Goal: Task Accomplishment & Management: Manage account settings

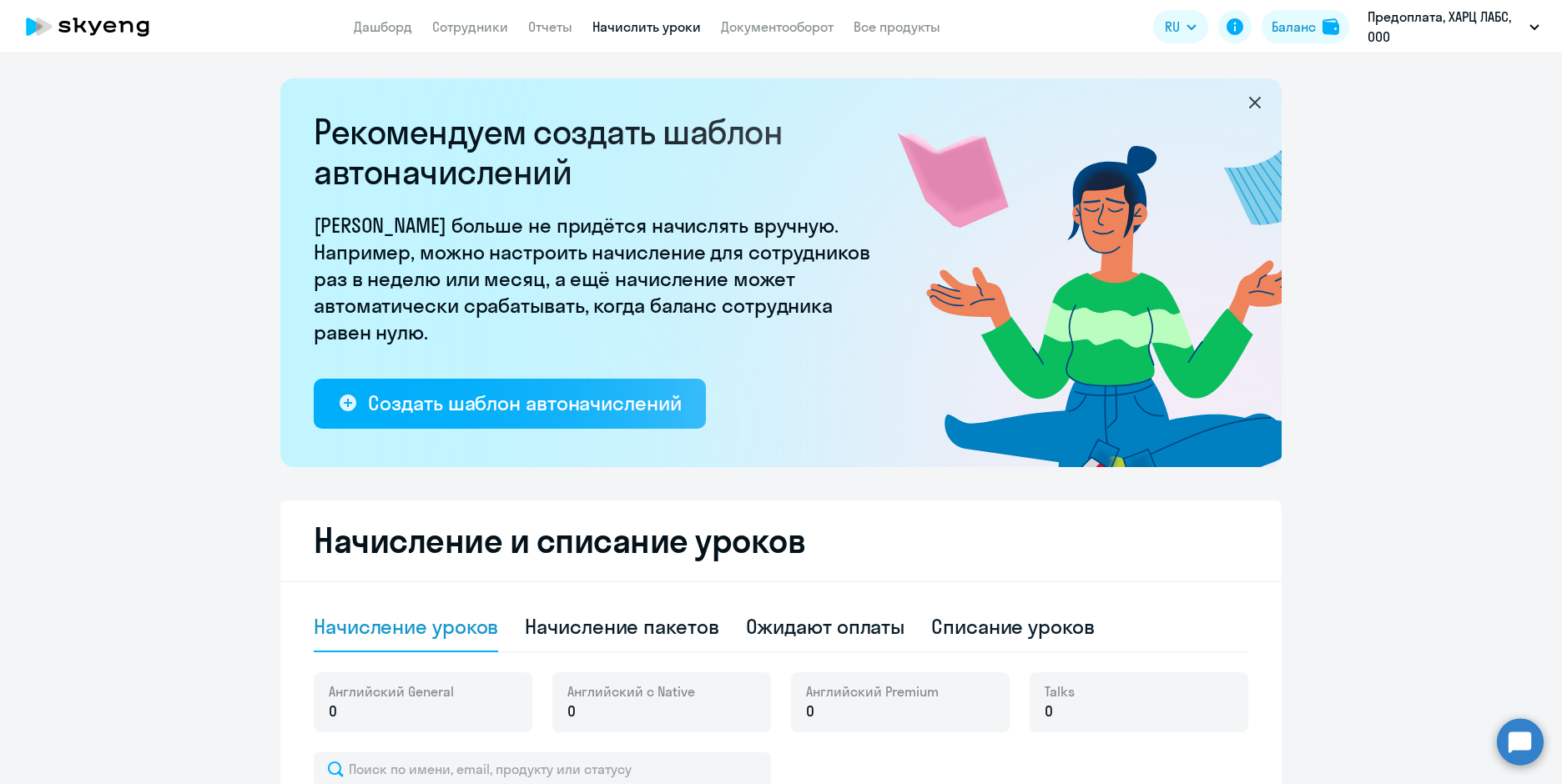
select select "10"
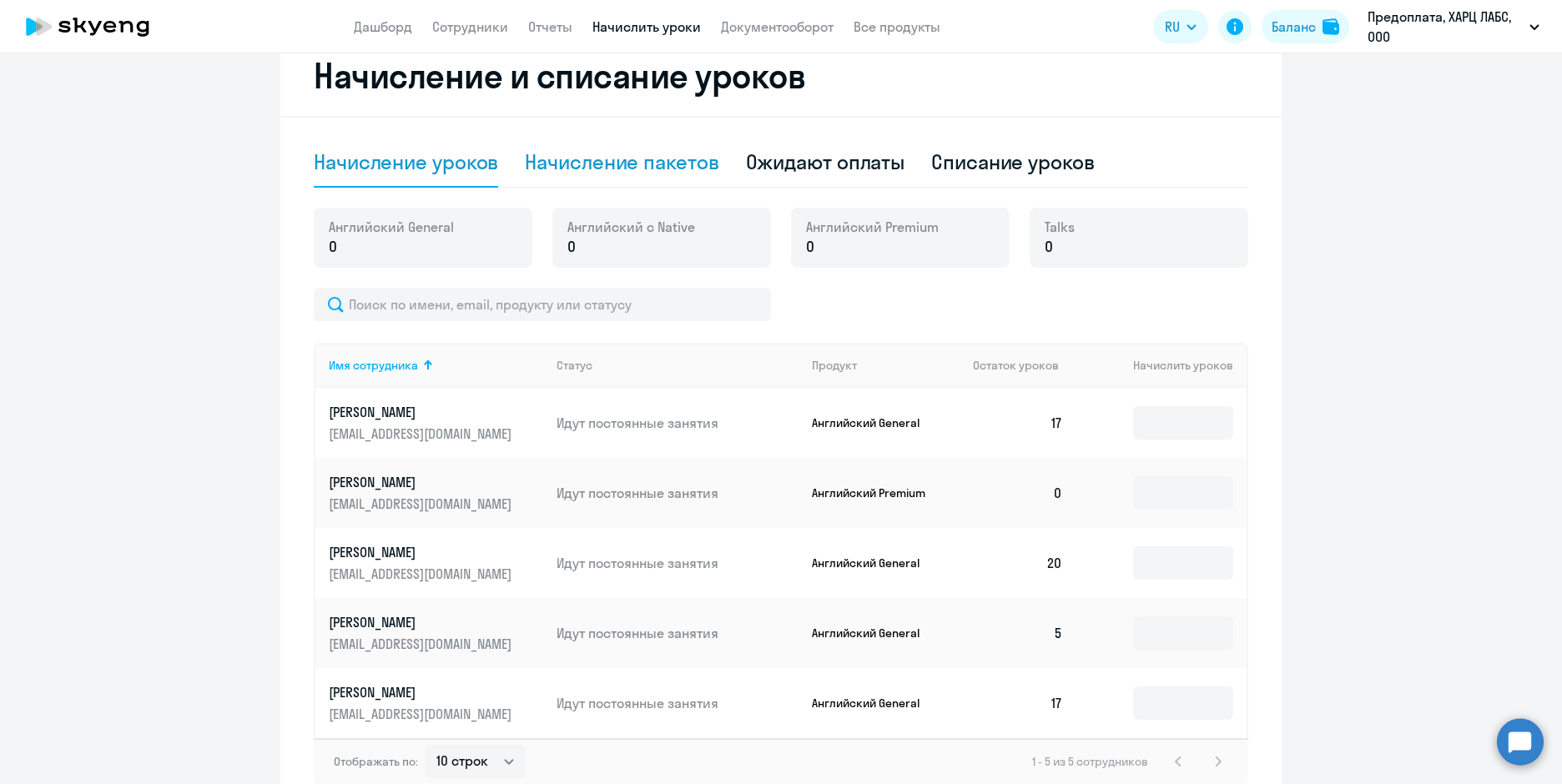
scroll to position [327, 0]
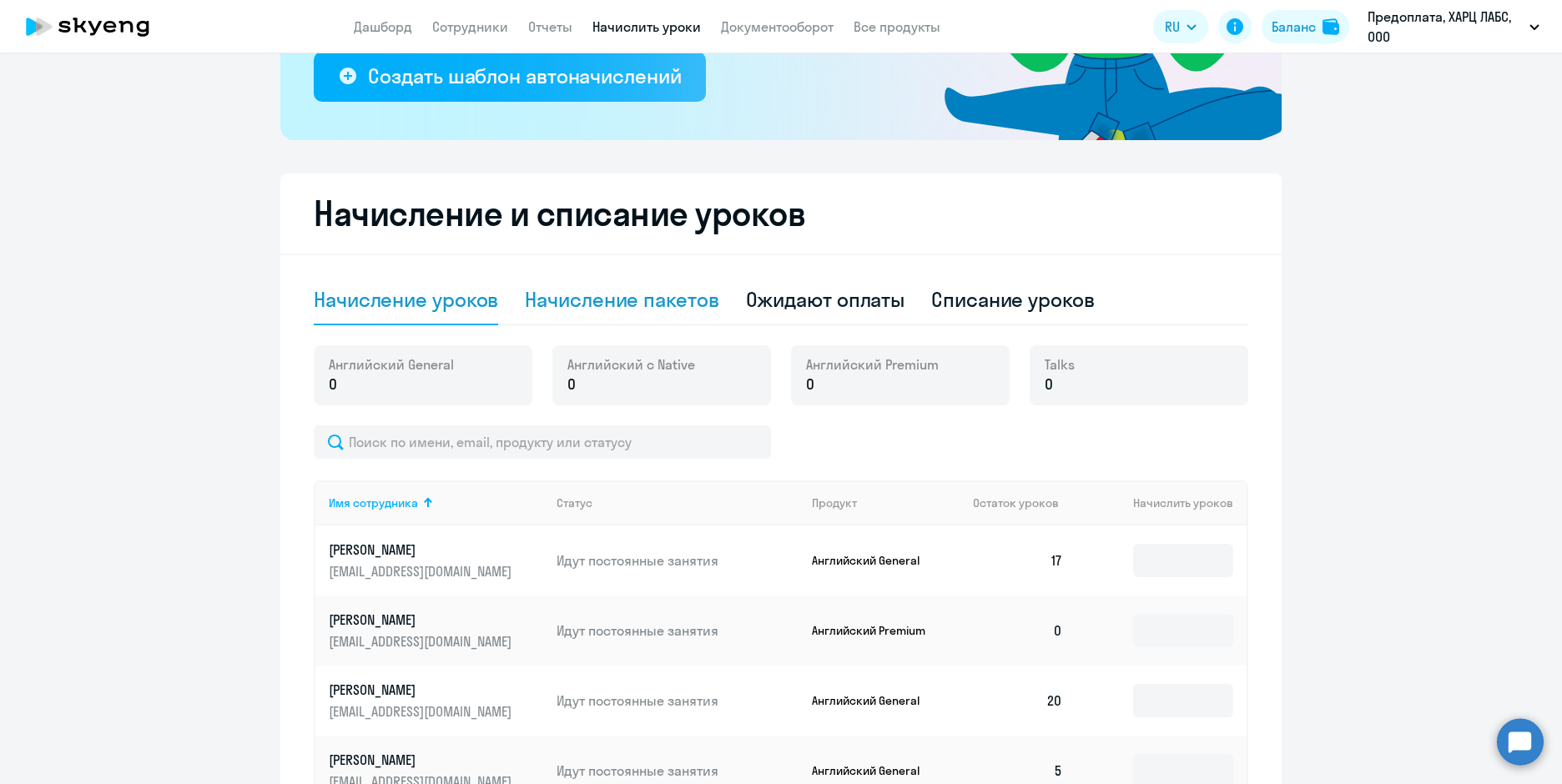
click at [666, 305] on div "Начисление пакетов" at bounding box center [621, 299] width 194 height 27
select select "10"
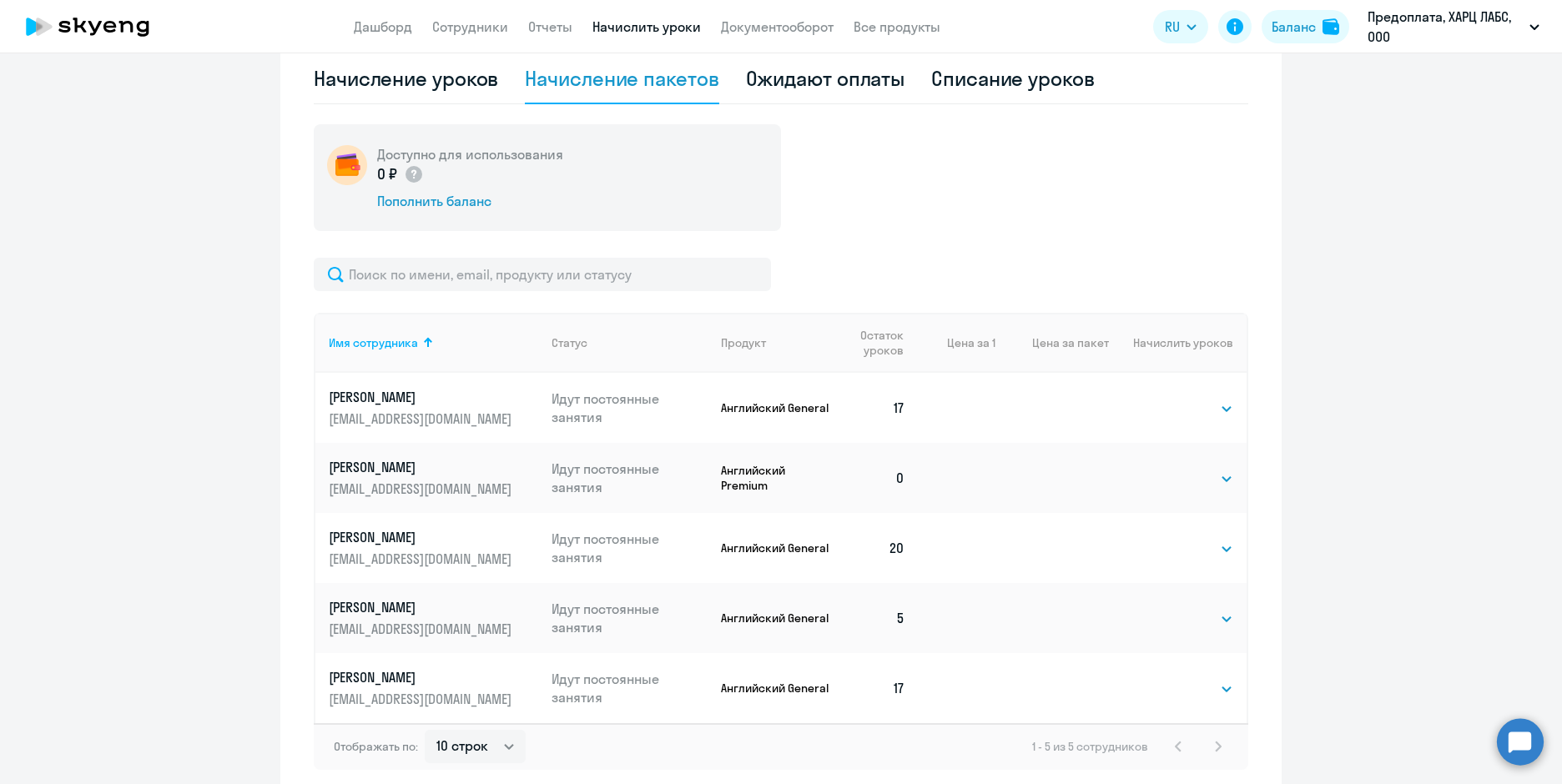
scroll to position [578, 0]
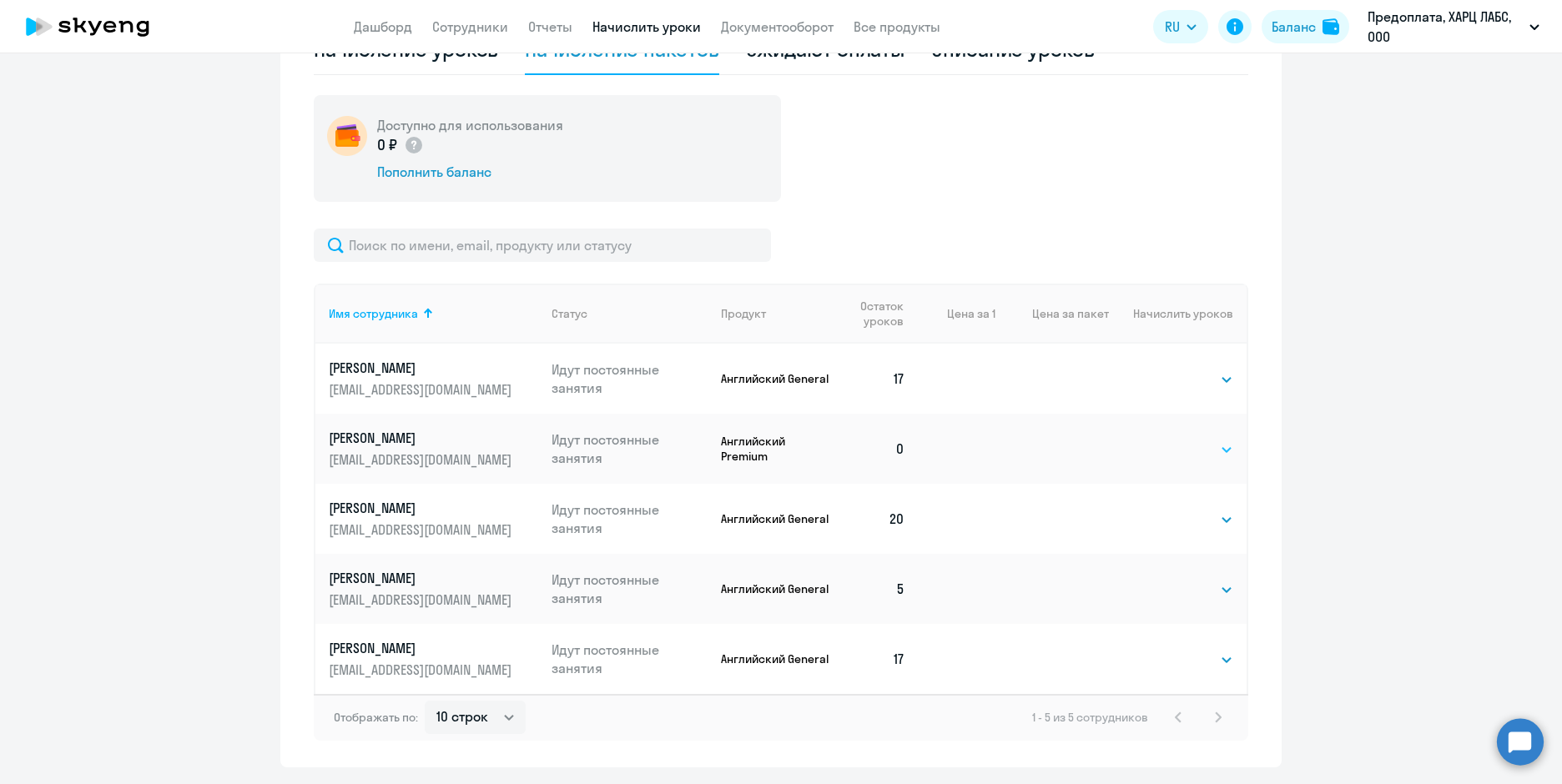
click at [1168, 454] on select "Выбрать 4 8 16 32 64 96 128" at bounding box center [1199, 450] width 69 height 20
click at [1165, 440] on select "Выбрать 4 8 16 32 64 96 128" at bounding box center [1199, 450] width 69 height 20
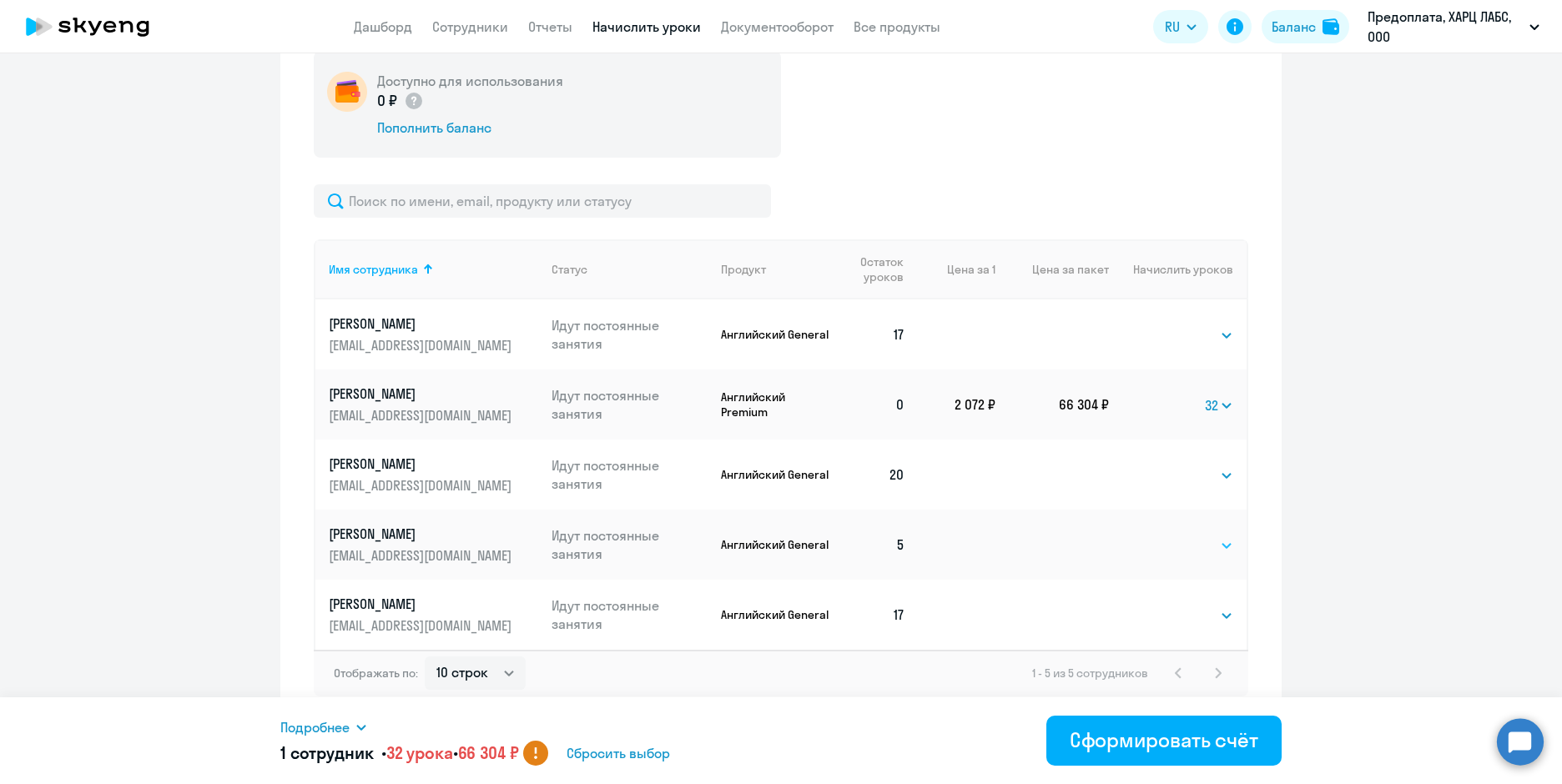
scroll to position [645, 0]
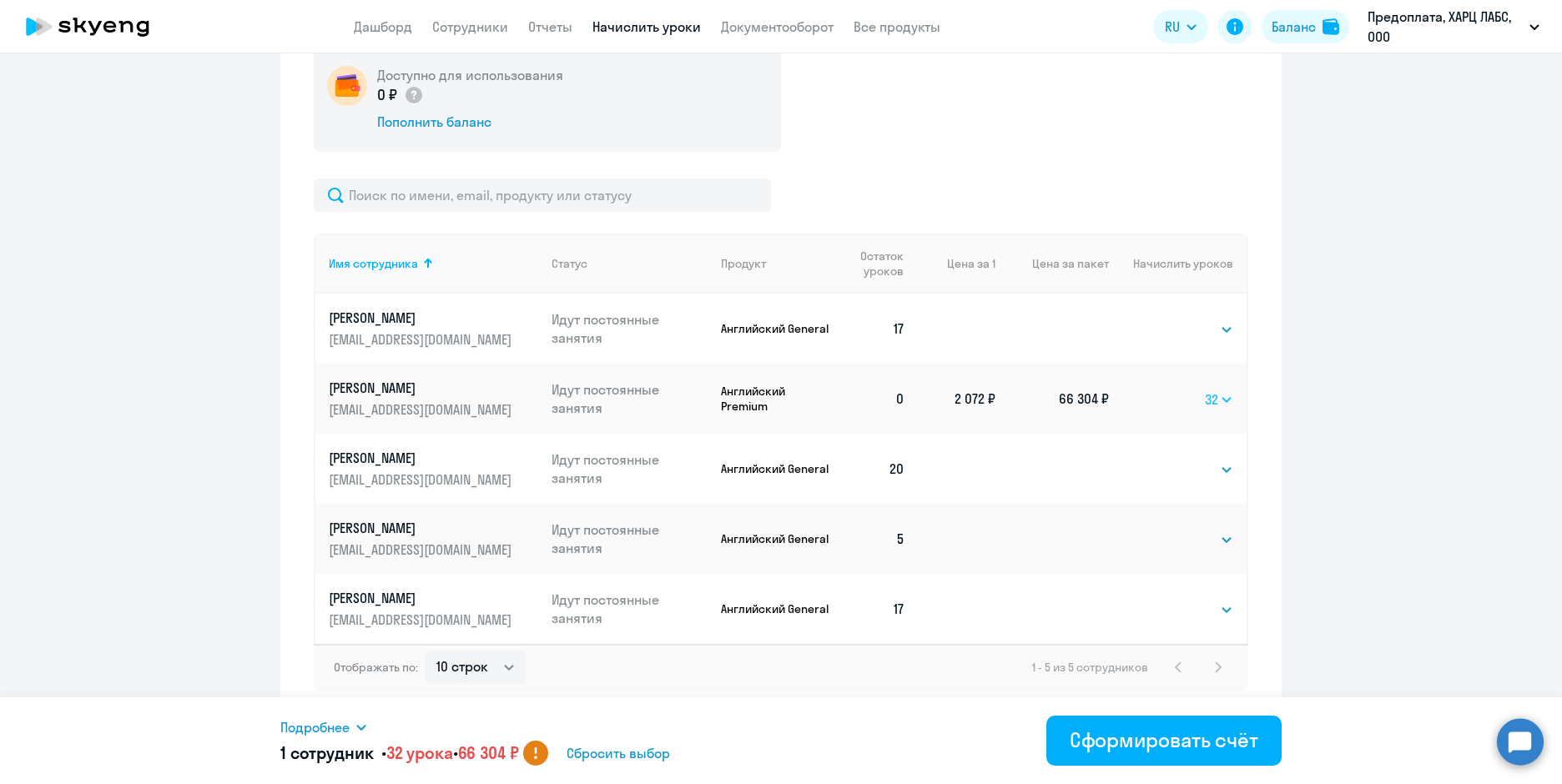
click at [1221, 390] on select "Выбрать 4 8 16 32 64 96 128" at bounding box center [1219, 400] width 29 height 20
click at [1205, 390] on select "Выбрать 4 8 16 32 64 96 128" at bounding box center [1219, 400] width 29 height 20
click at [1214, 390] on select "Выбрать 4 8 16 32 64 96 128" at bounding box center [1220, 400] width 27 height 20
click at [1207, 390] on select "Выбрать 4 8 16 32 64 96 128" at bounding box center [1220, 400] width 27 height 20
click at [1205, 390] on select "Выбрать 4 8 16 32 64 96 128" at bounding box center [1219, 400] width 29 height 20
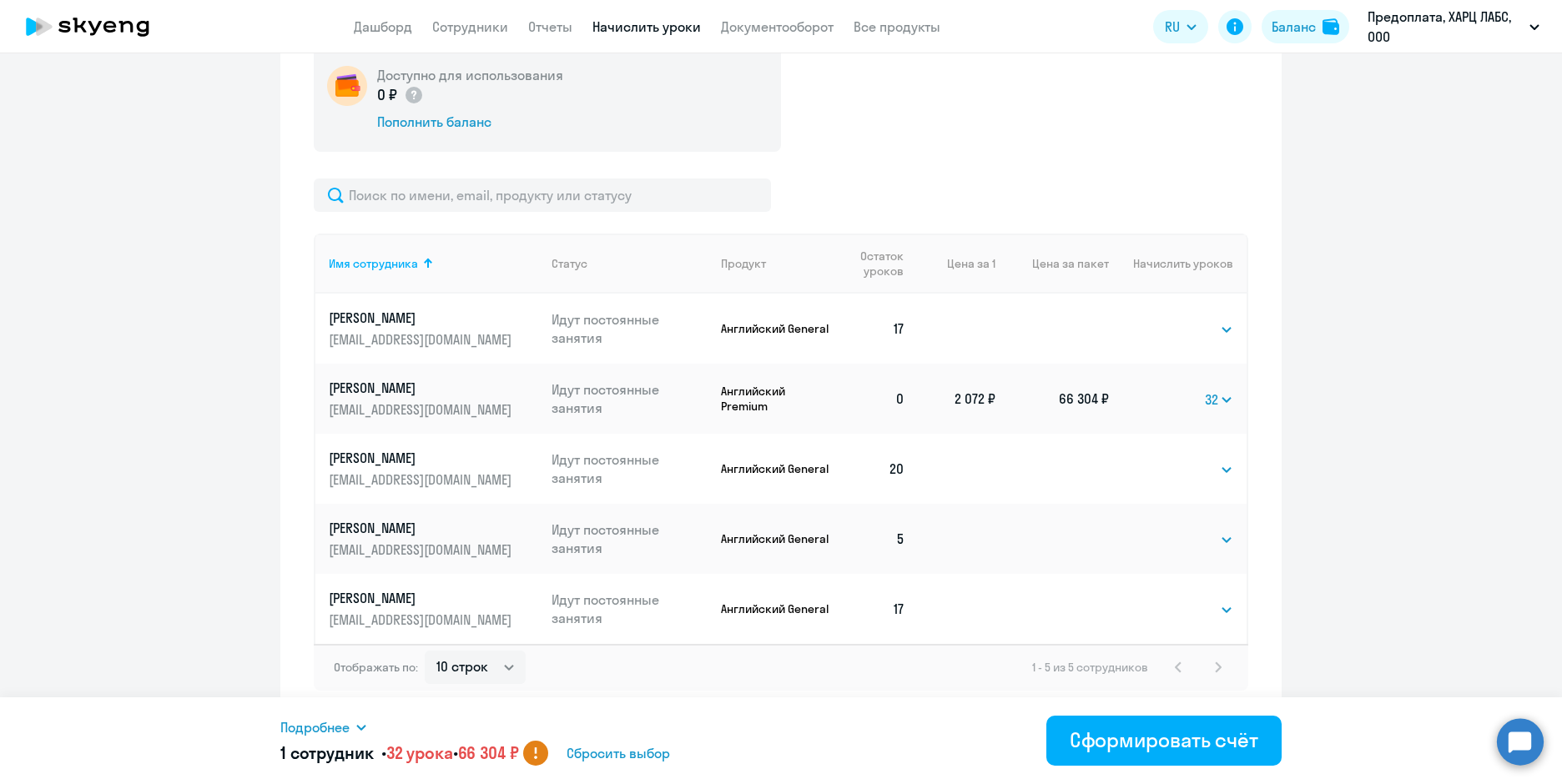
select select "16"
click at [1205, 390] on select "Выбрать 4 8 16 32 64 96 128" at bounding box center [1219, 400] width 29 height 20
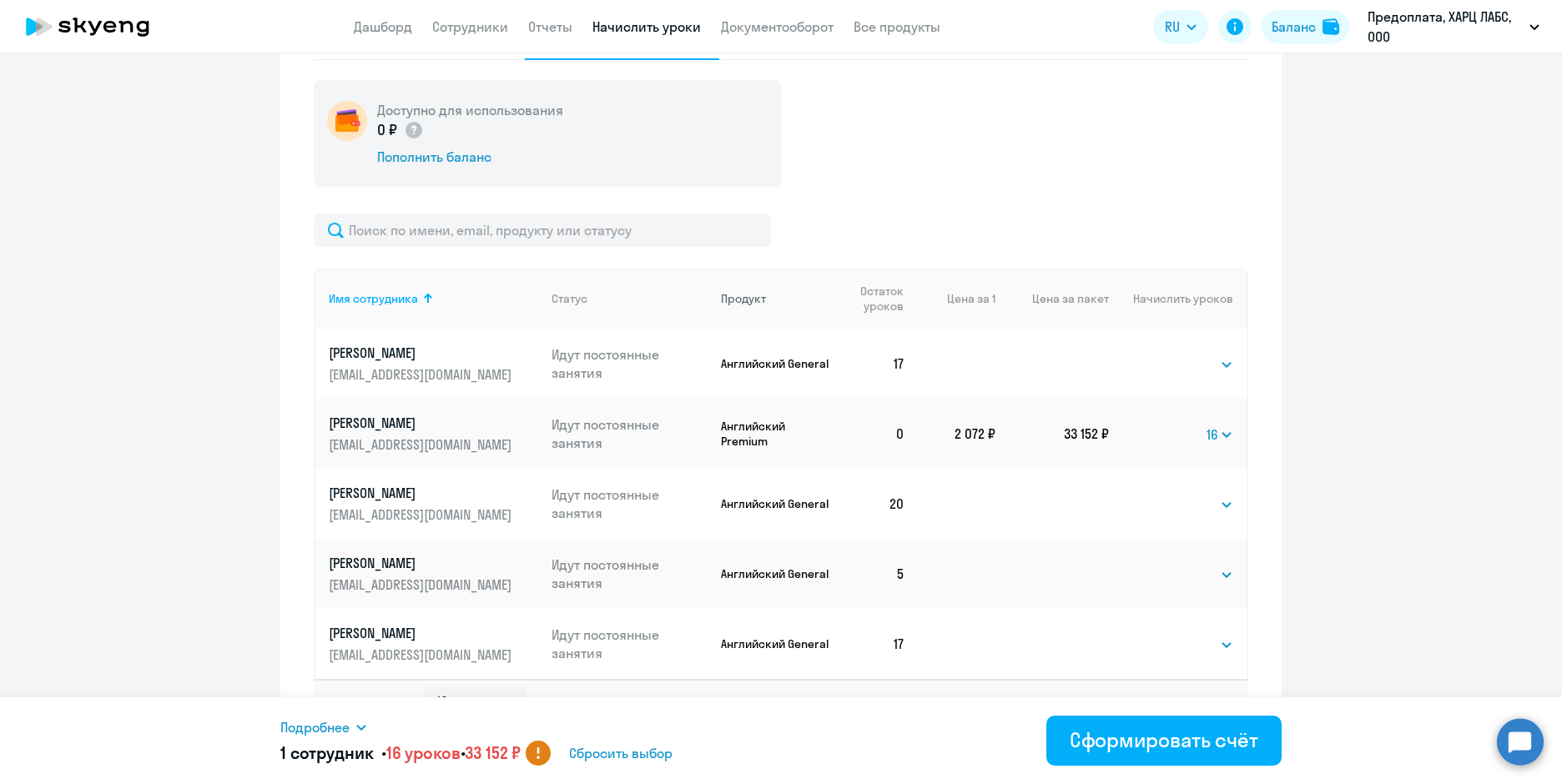
scroll to position [562, 0]
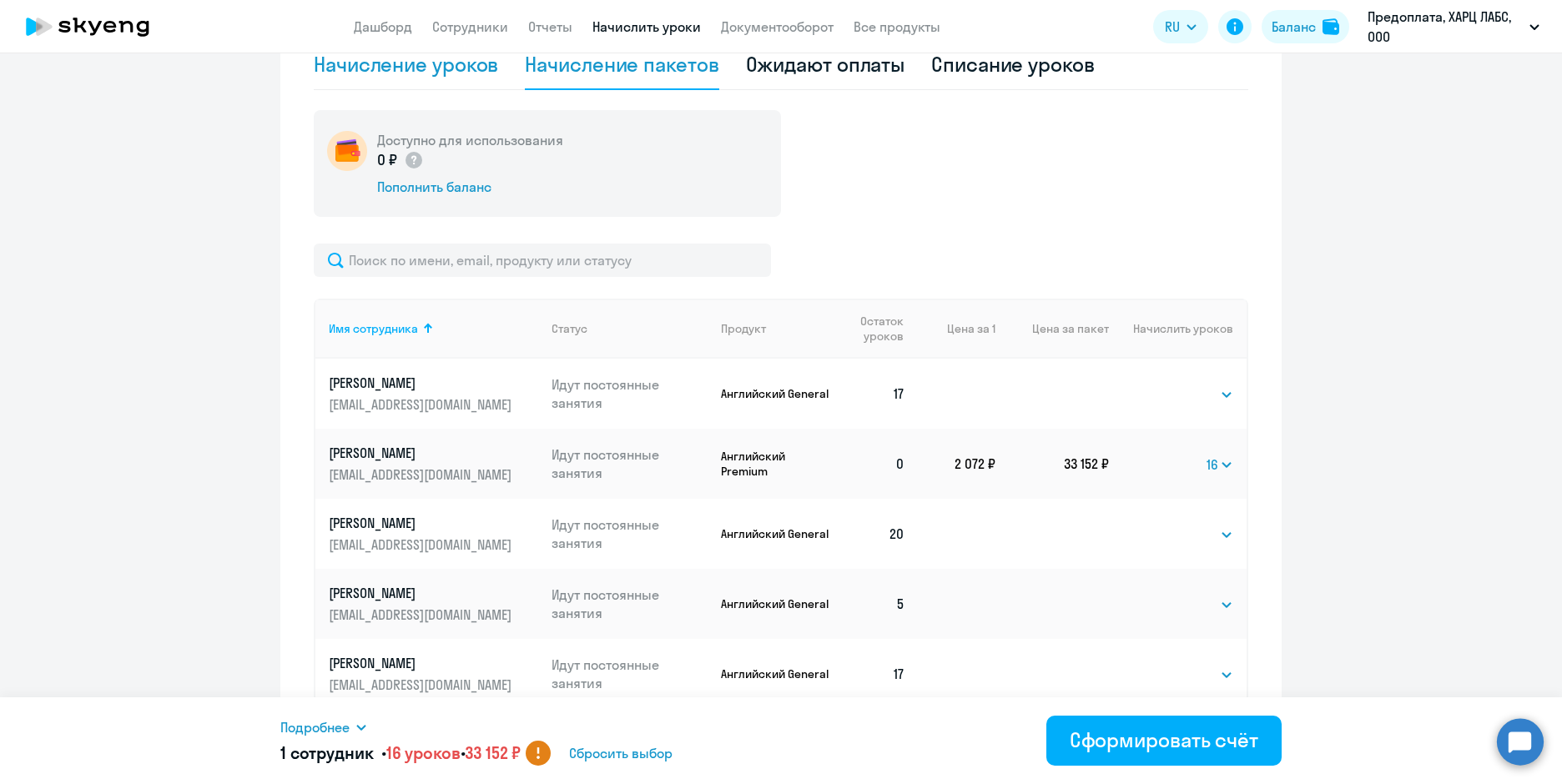
click at [444, 61] on div "Начисление уроков" at bounding box center [406, 64] width 184 height 27
select select "10"
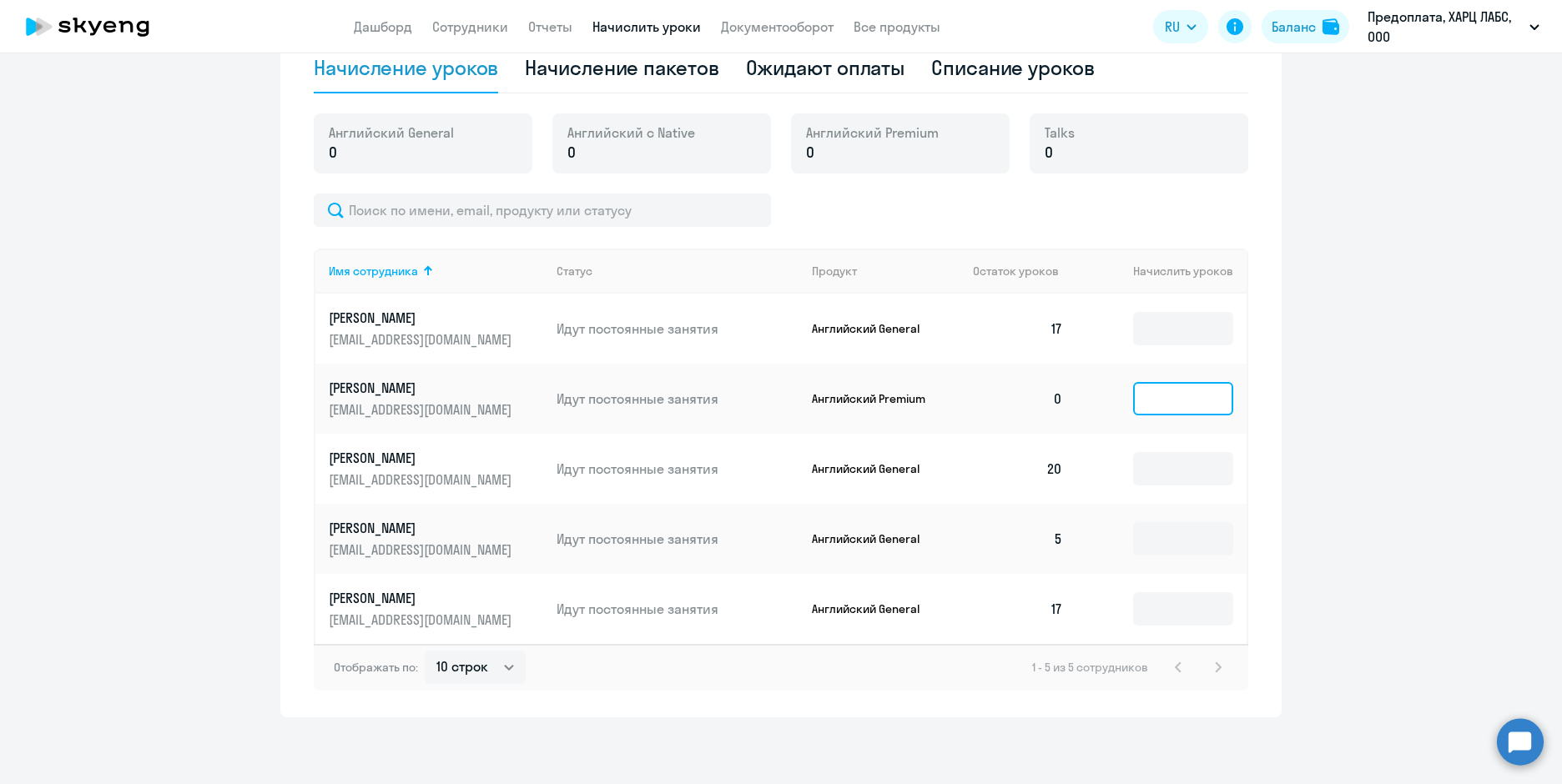
click at [1144, 394] on input at bounding box center [1183, 398] width 100 height 33
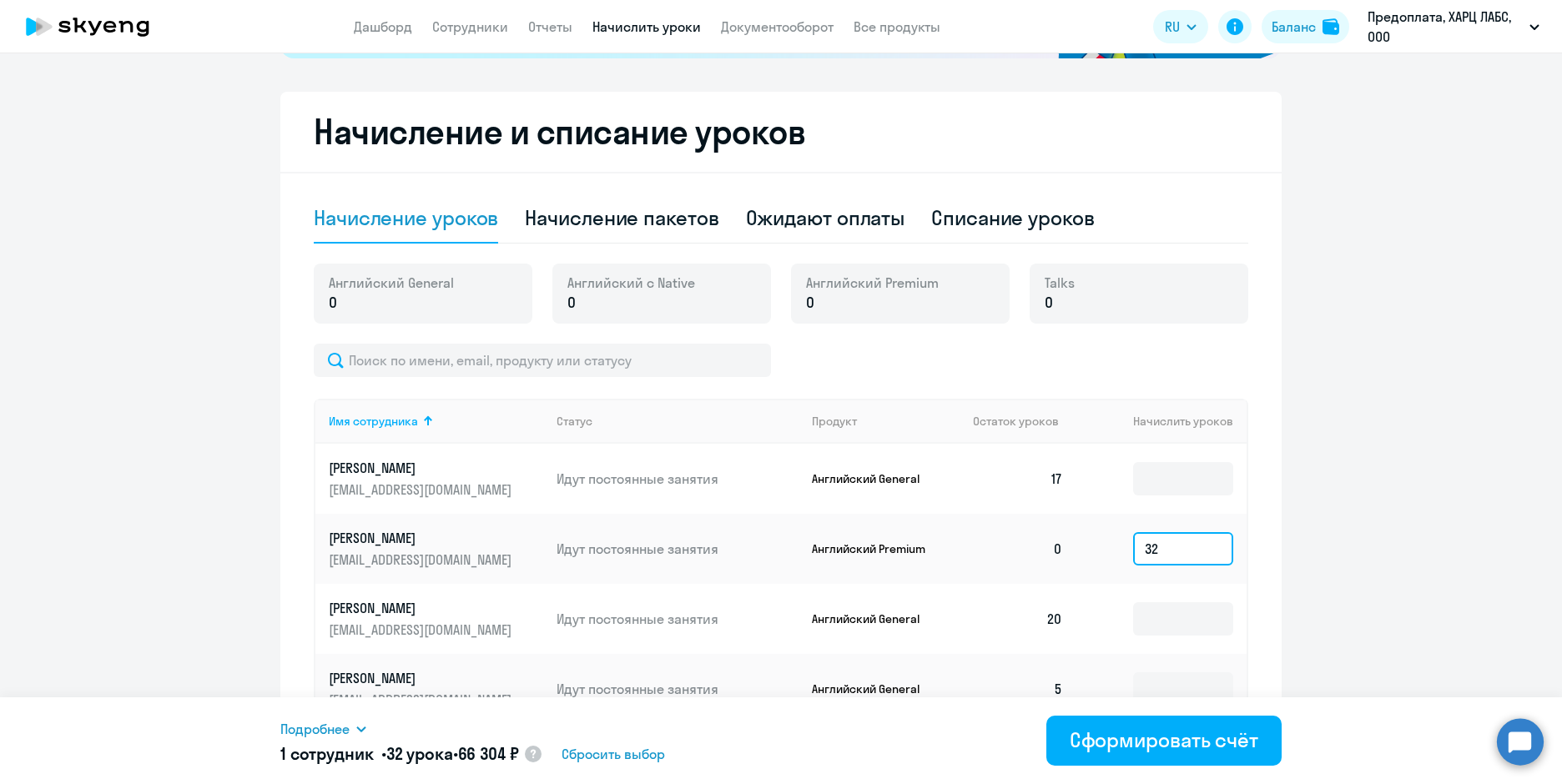
scroll to position [312, 0]
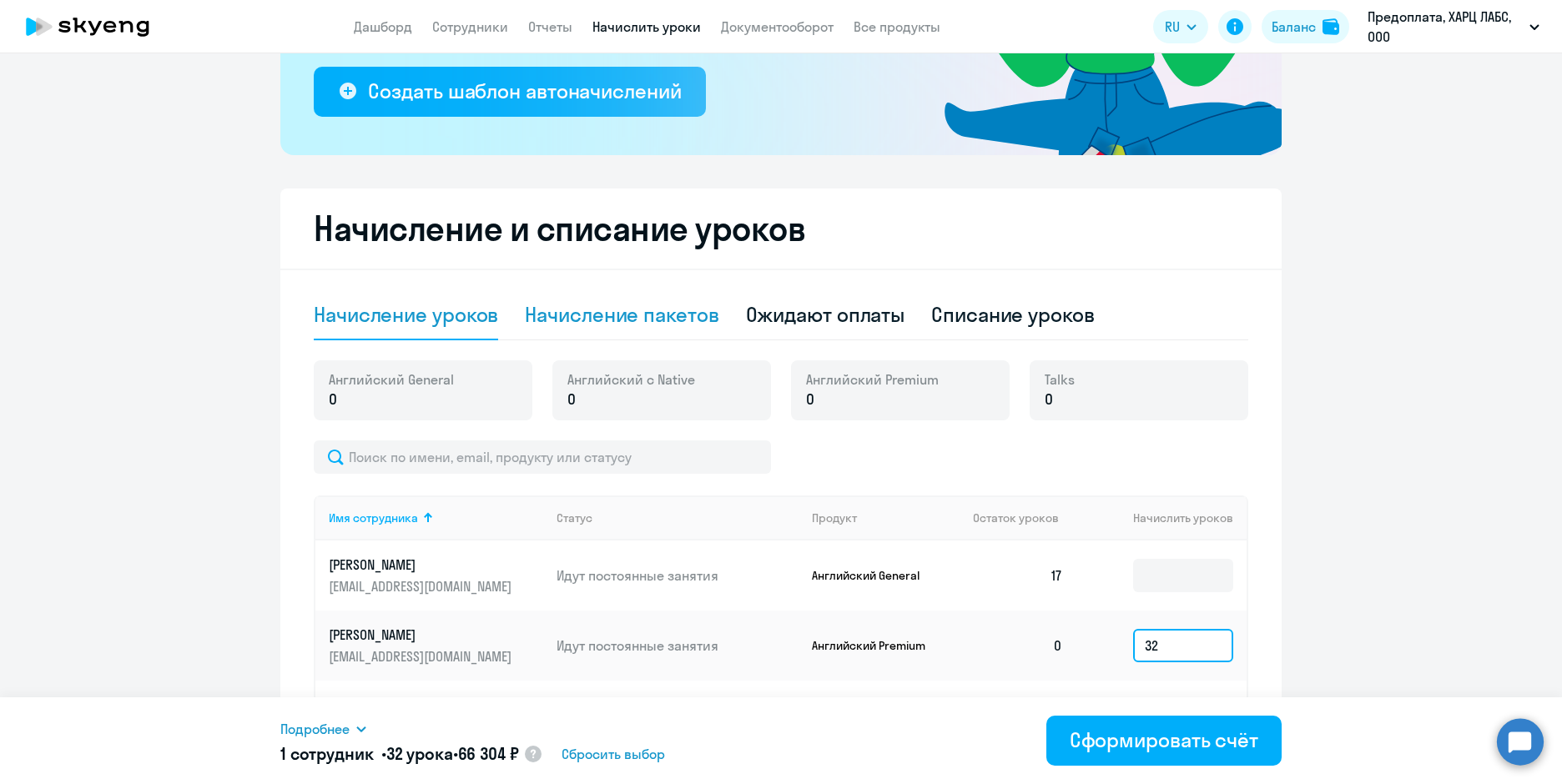
type input "32"
click at [591, 318] on div "Начисление пакетов" at bounding box center [621, 315] width 194 height 27
select select "10"
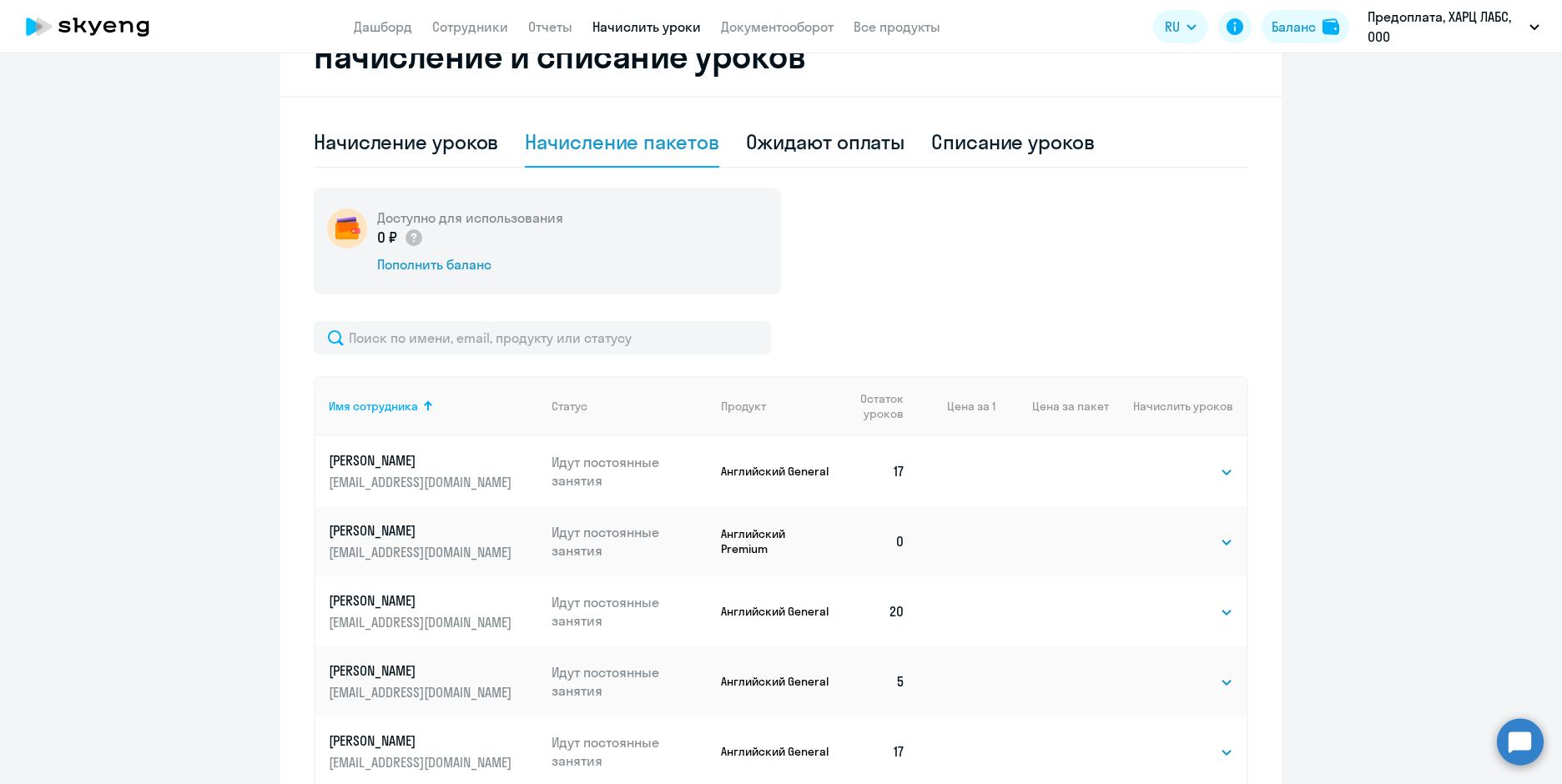
scroll to position [645, 0]
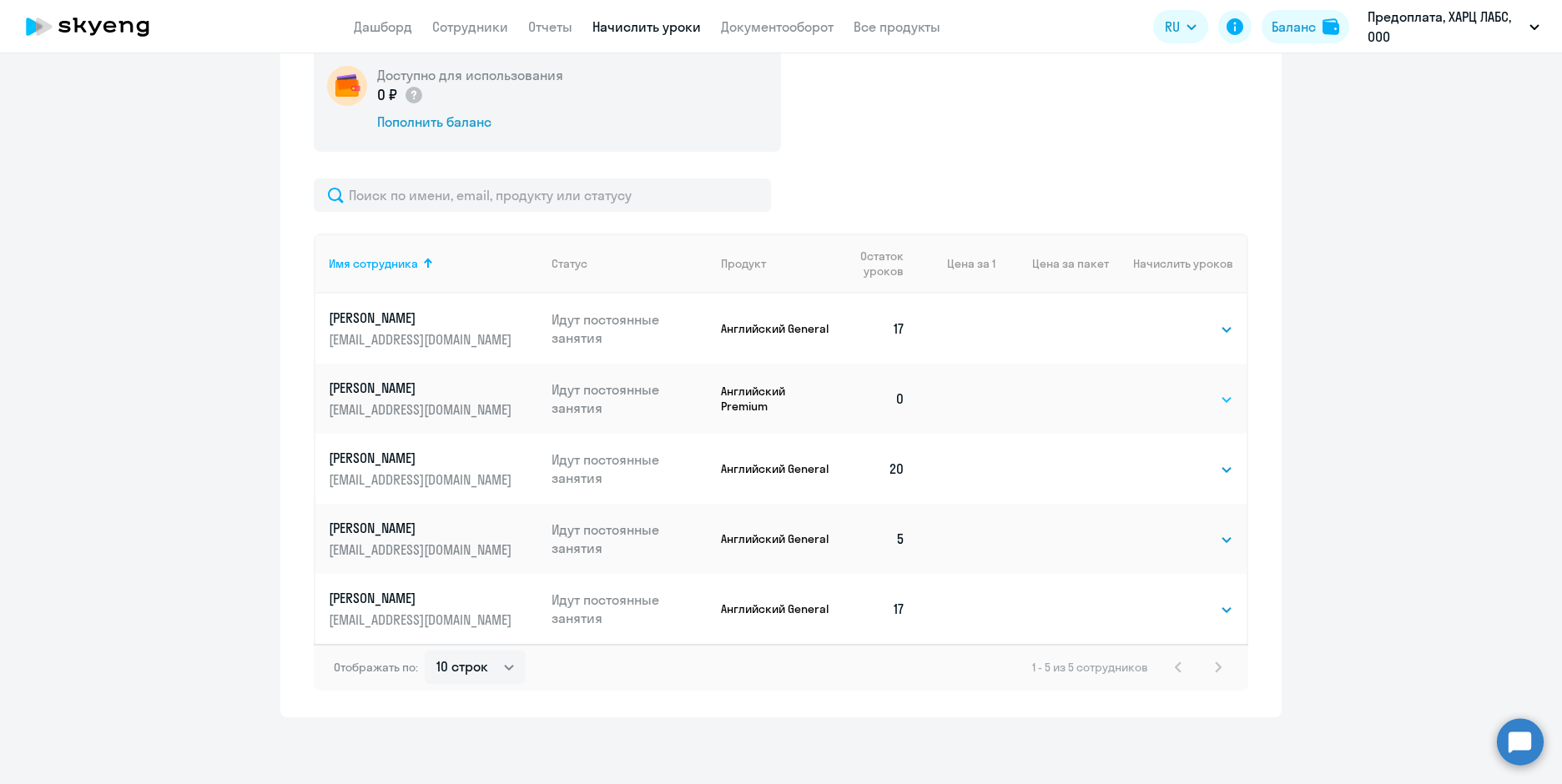
click at [1185, 390] on select "Выбрать 4 8 16 32 64 96 128" at bounding box center [1199, 400] width 69 height 20
select select "32"
click at [1165, 390] on select "Выбрать 4 8 16 32 64 96 128" at bounding box center [1199, 400] width 69 height 20
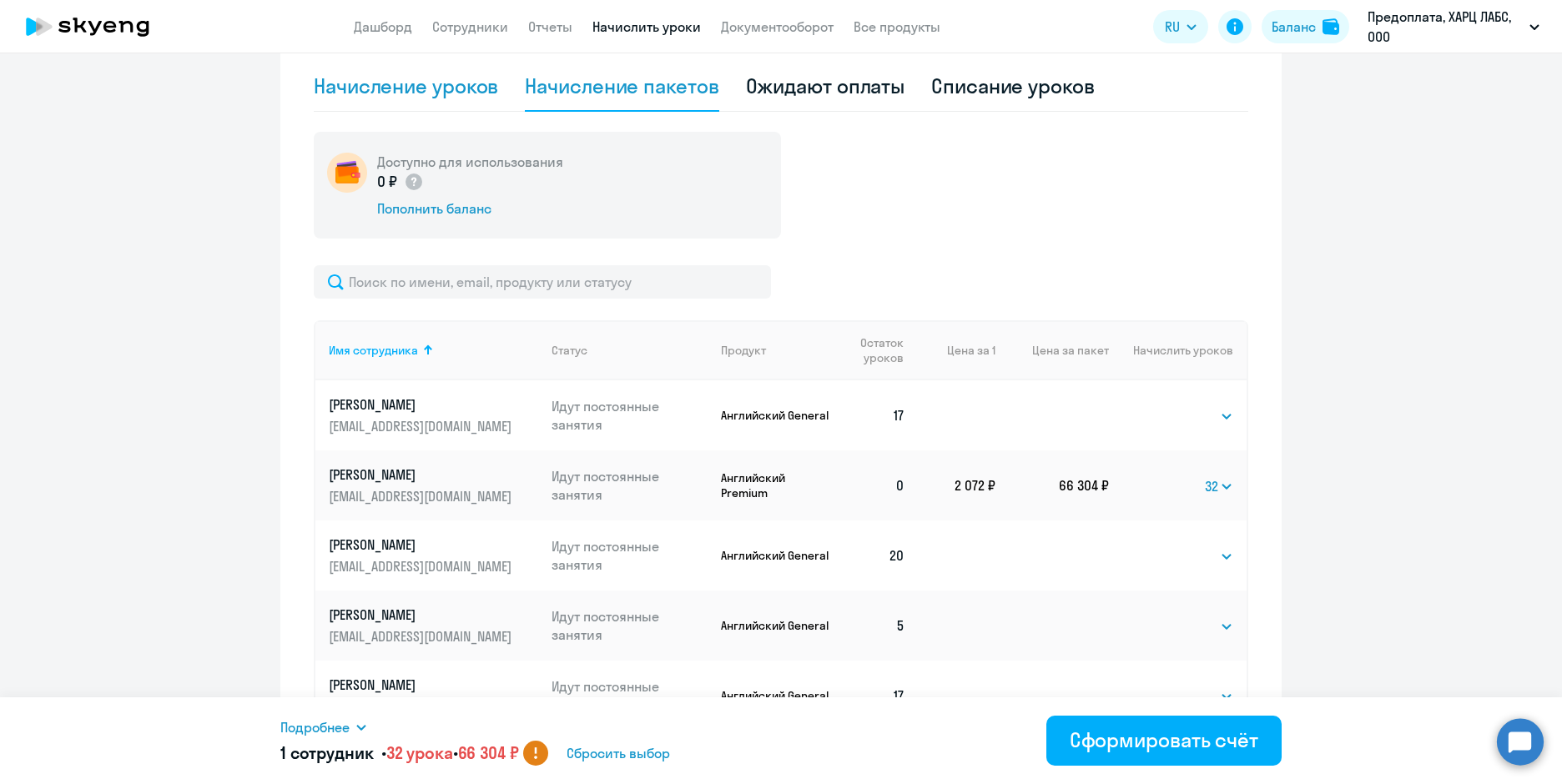
scroll to position [479, 0]
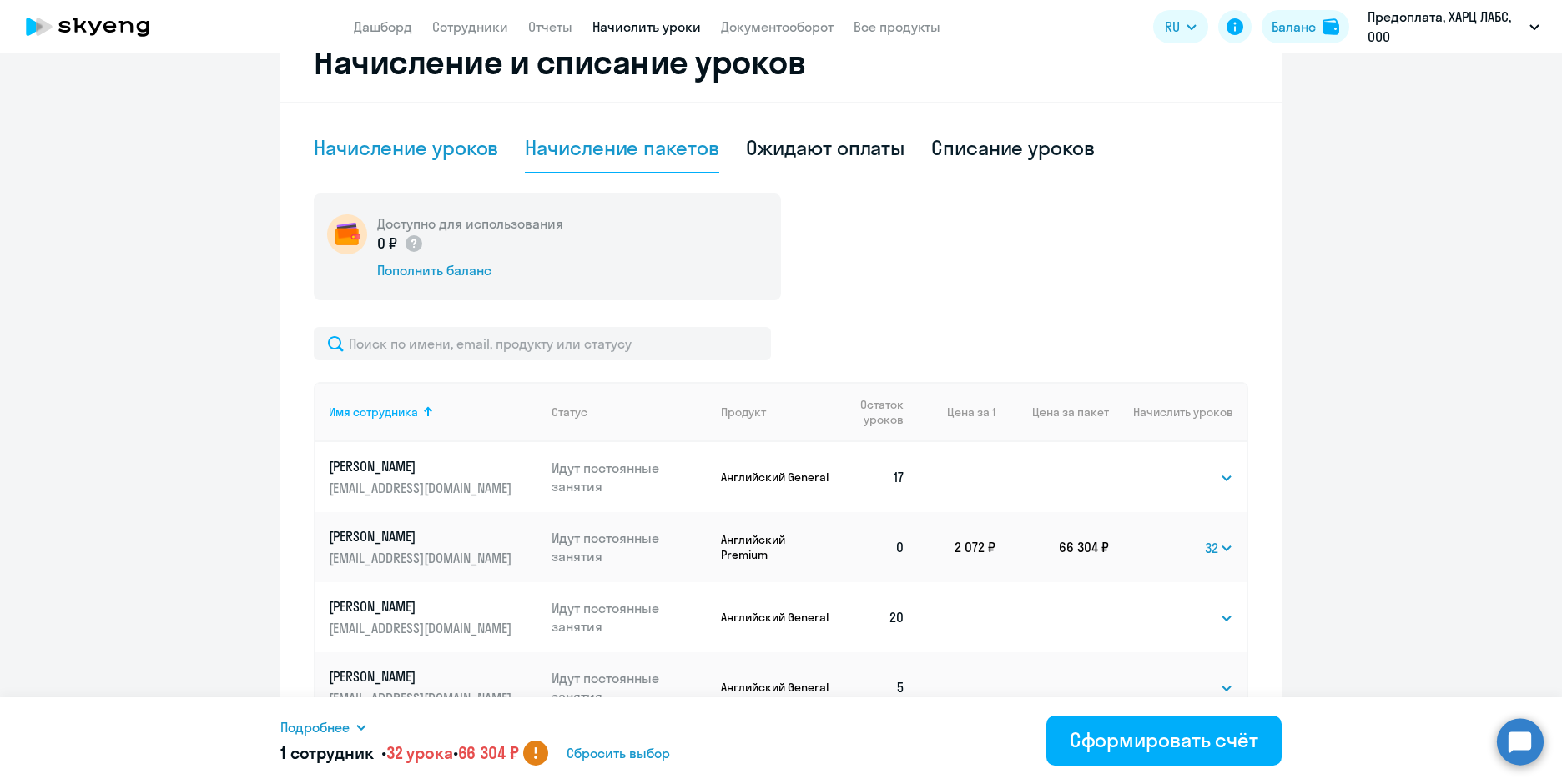
click at [347, 153] on div "Начисление уроков" at bounding box center [406, 148] width 184 height 27
select select "10"
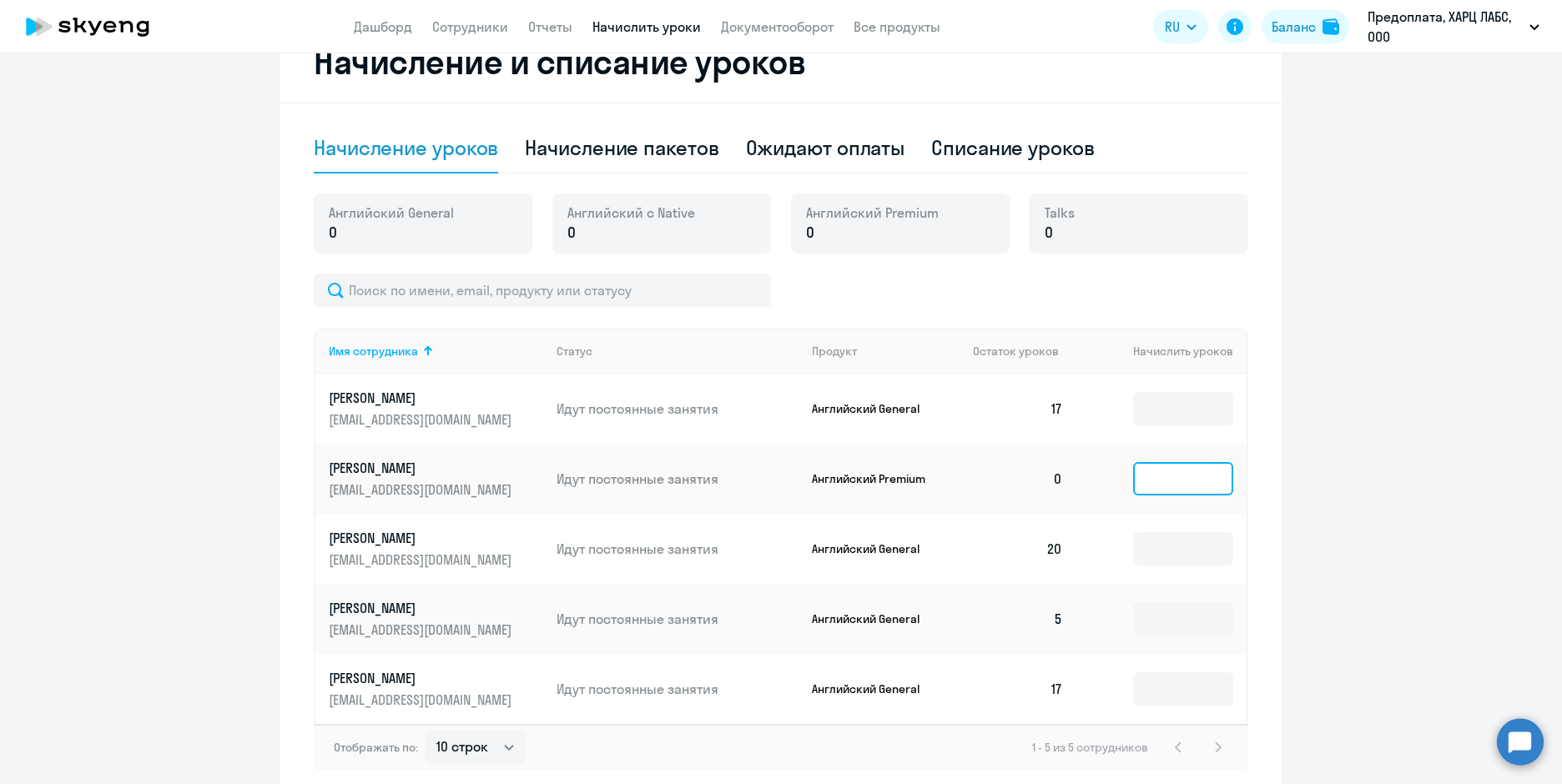
click at [1150, 474] on input at bounding box center [1183, 478] width 100 height 33
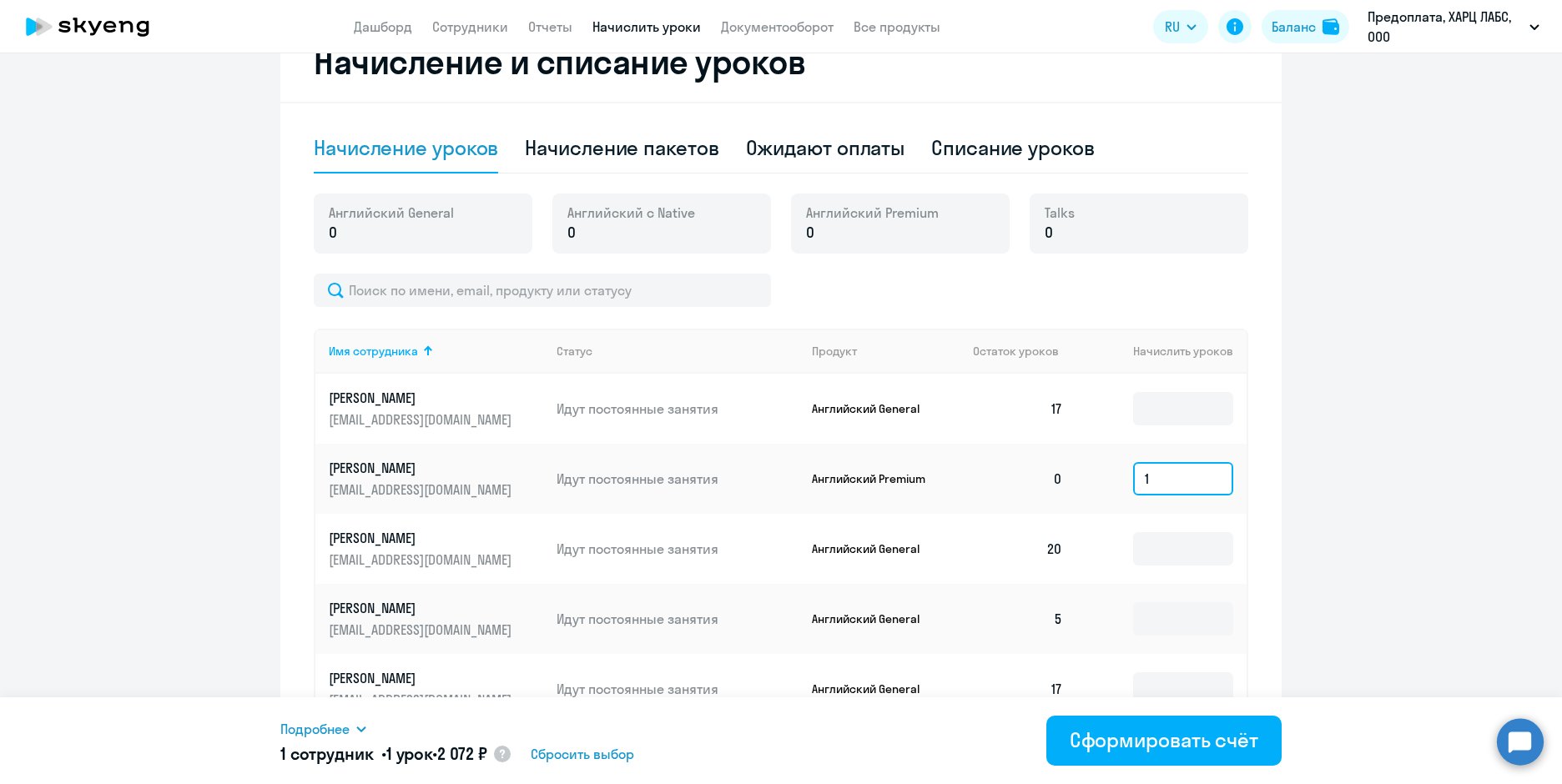
drag, startPoint x: 1149, startPoint y: 470, endPoint x: 1067, endPoint y: 476, distance: 82.2
click at [1067, 476] on tr "[PERSON_NAME] [PERSON_NAME][EMAIL_ADDRESS][DOMAIN_NAME] Идут постоянные занятия…" at bounding box center [781, 479] width 932 height 70
type input "8"
click at [1400, 488] on ng-component "Рекомендуем создать шаблон автоначислений Уроки больше не придётся начислять вр…" at bounding box center [781, 199] width 1562 height 1198
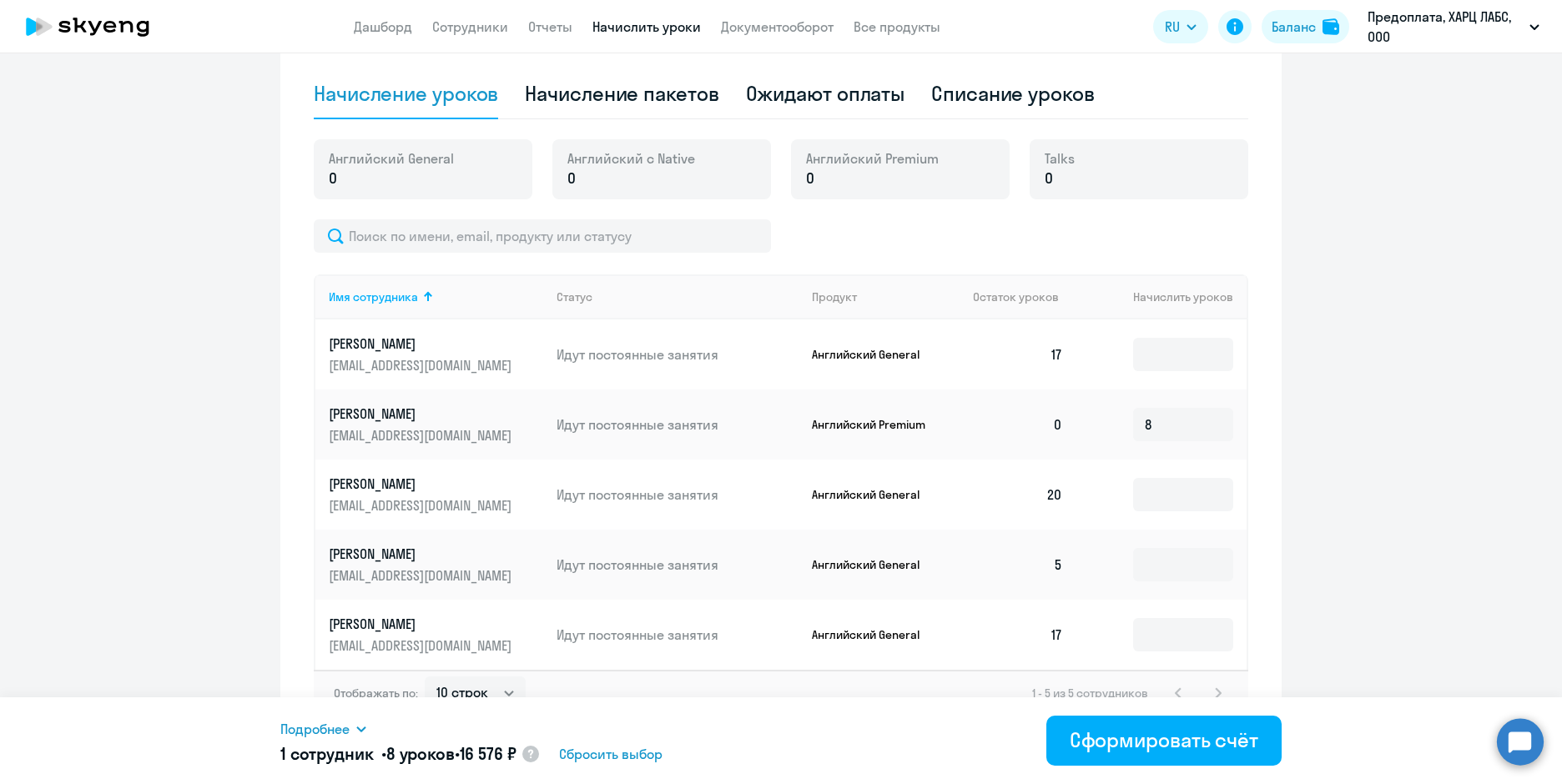
scroll to position [562, 0]
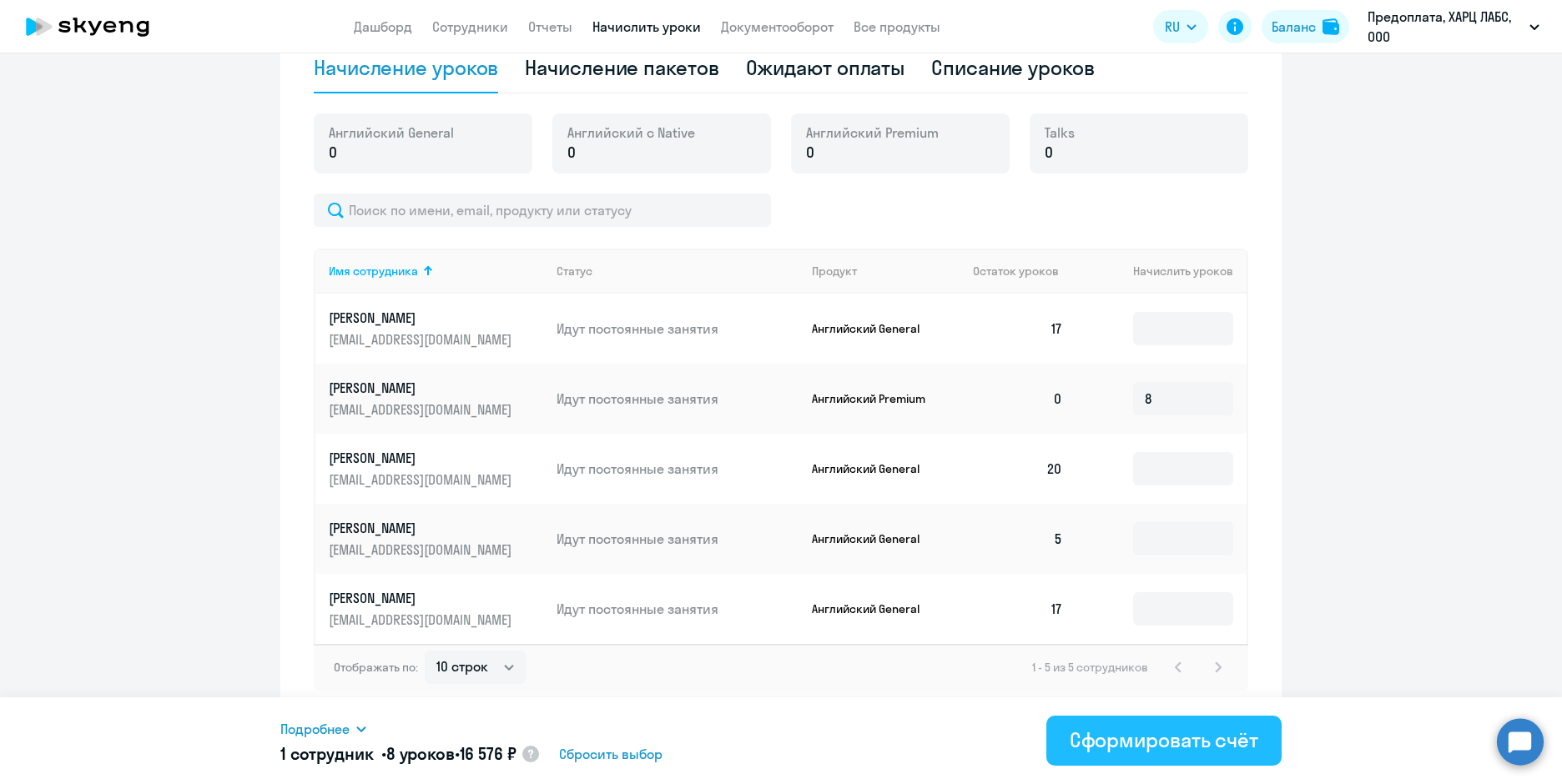
click at [1240, 744] on div "Сформировать счёт" at bounding box center [1163, 740] width 189 height 27
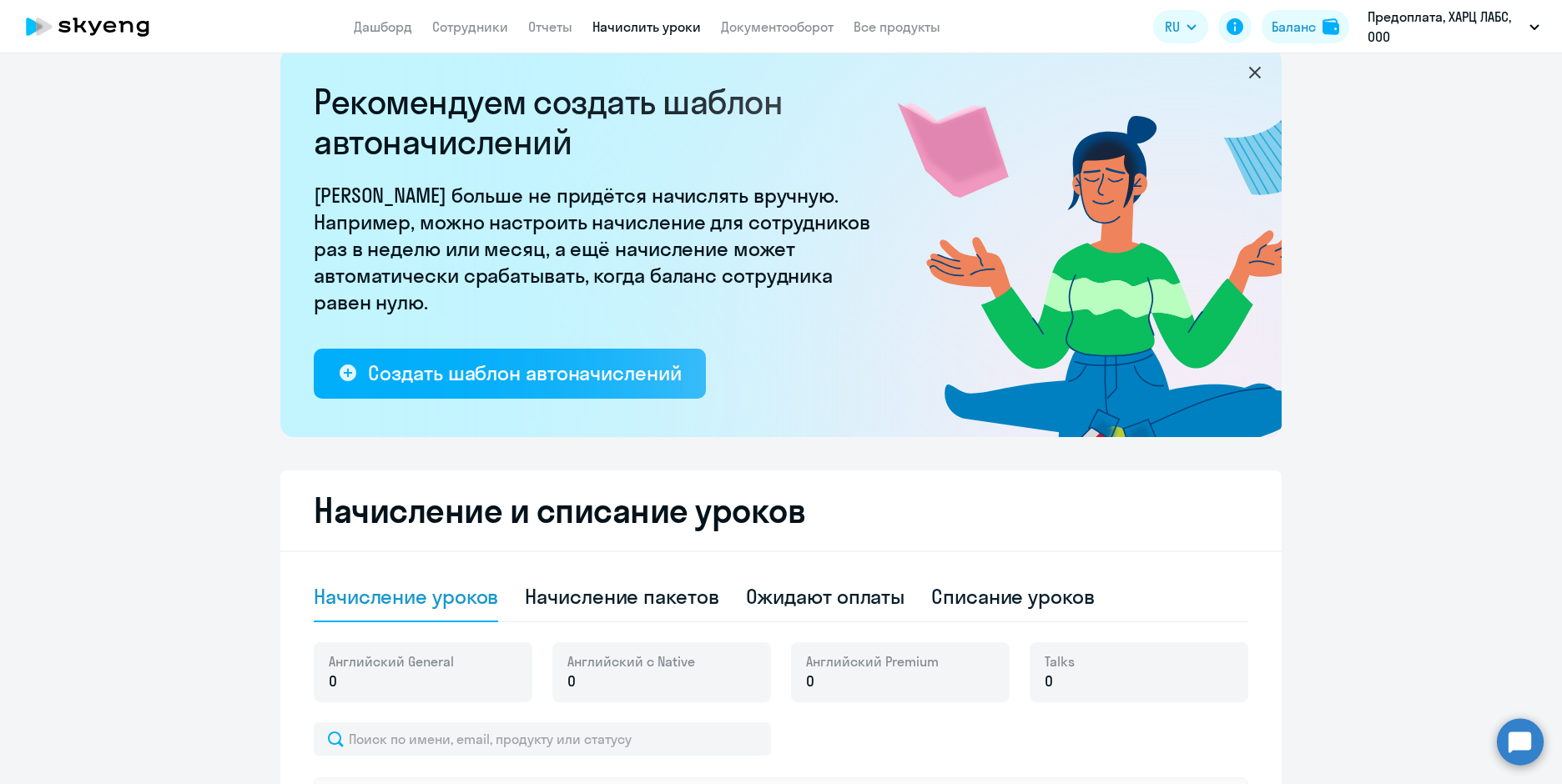
scroll to position [0, 0]
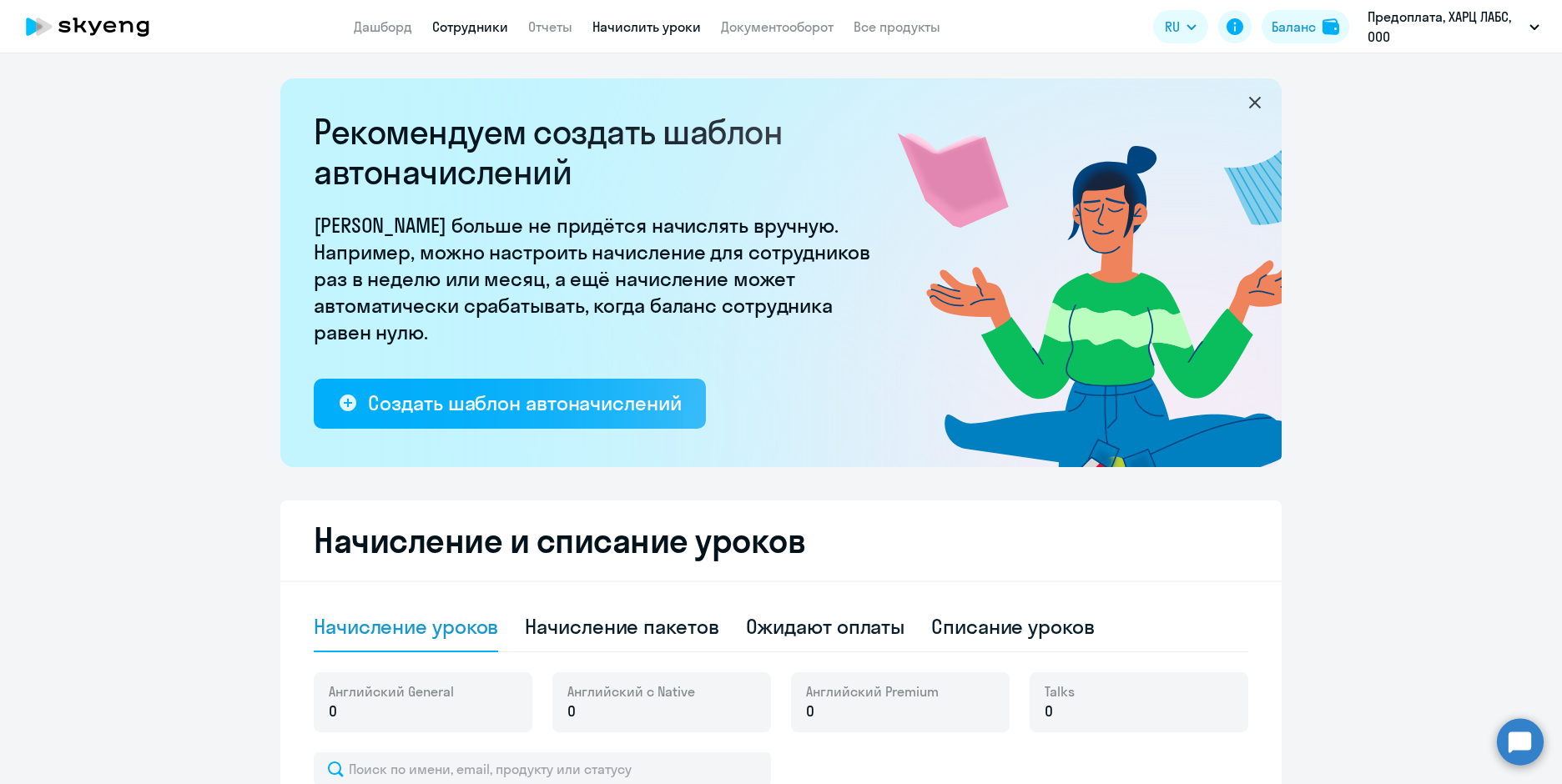
click at [466, 23] on link "Сотрудники" at bounding box center [470, 27] width 76 height 17
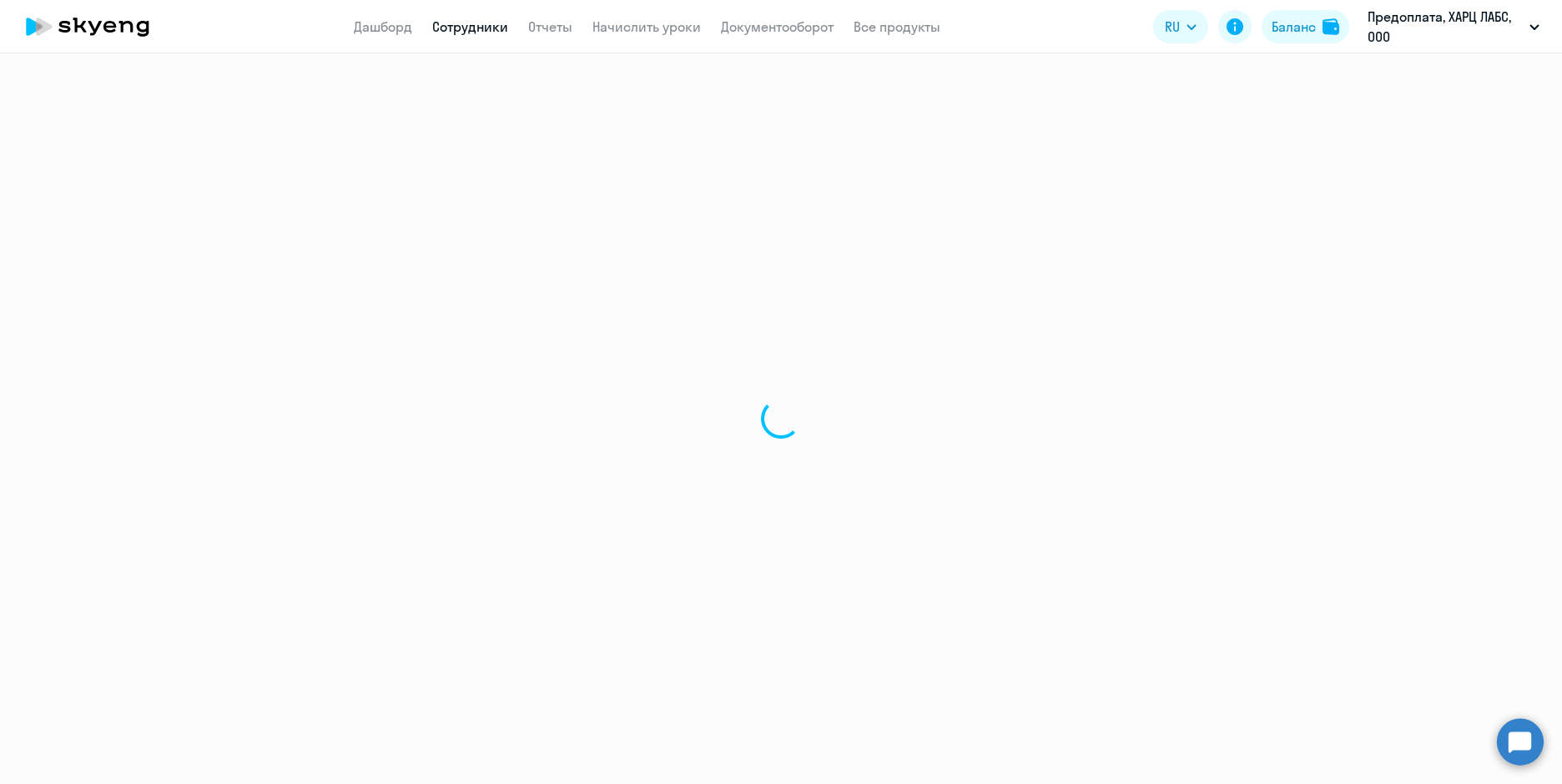
select select "30"
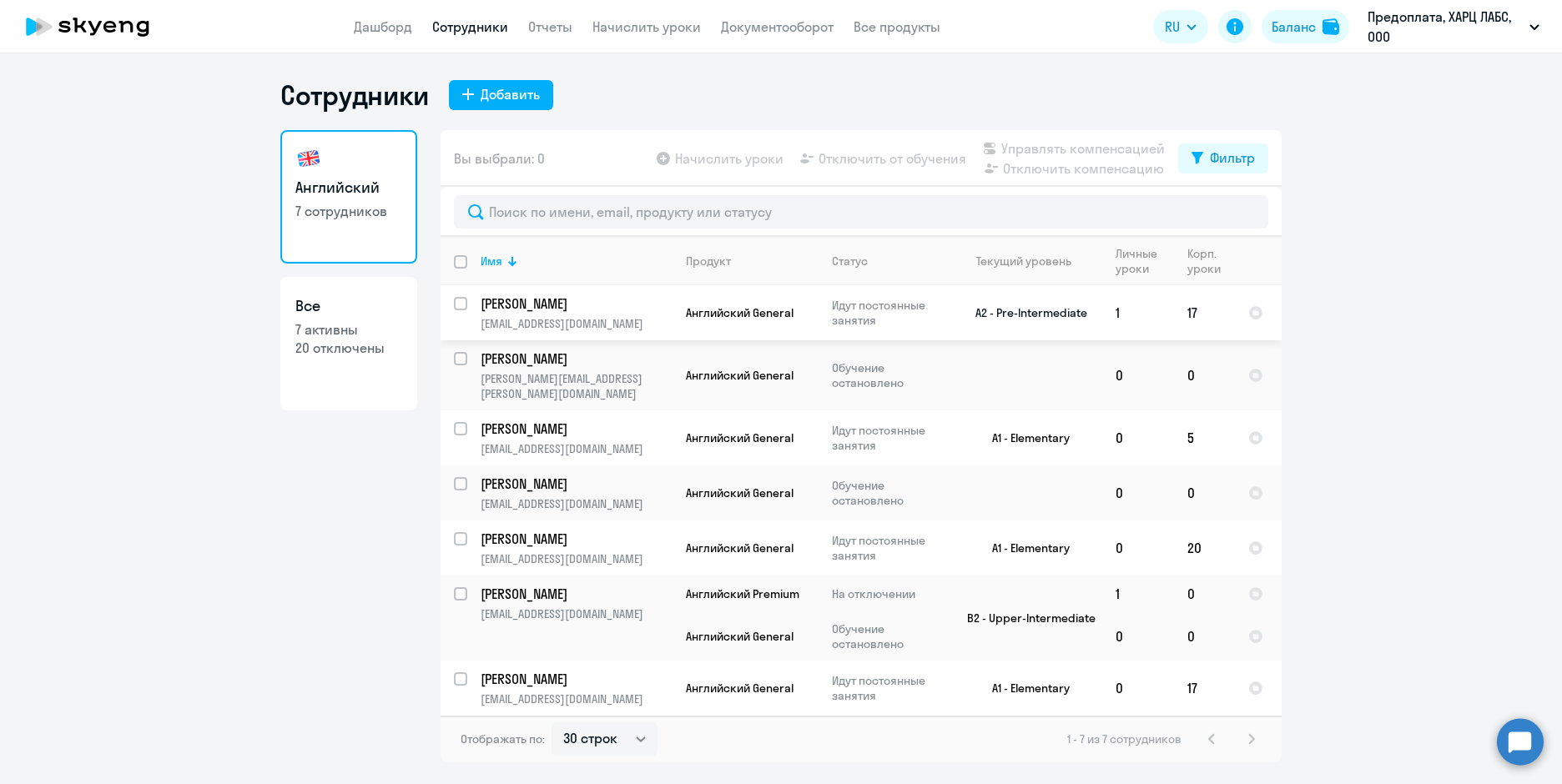
click at [459, 304] on input "select row 22667526" at bounding box center [470, 313] width 33 height 33
checkbox input "true"
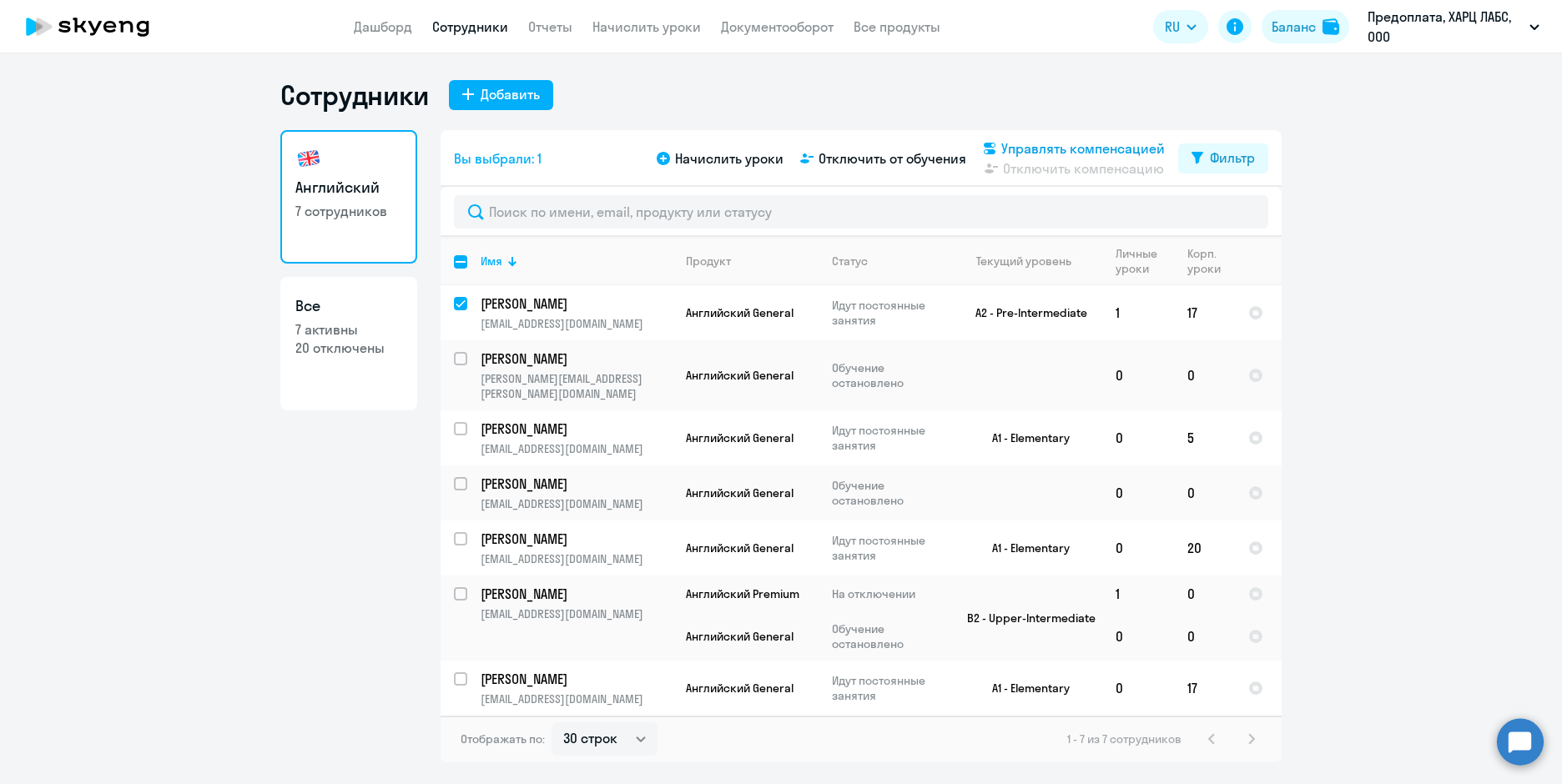
click at [1062, 154] on span "Управлять компенсацией" at bounding box center [1083, 149] width 163 height 20
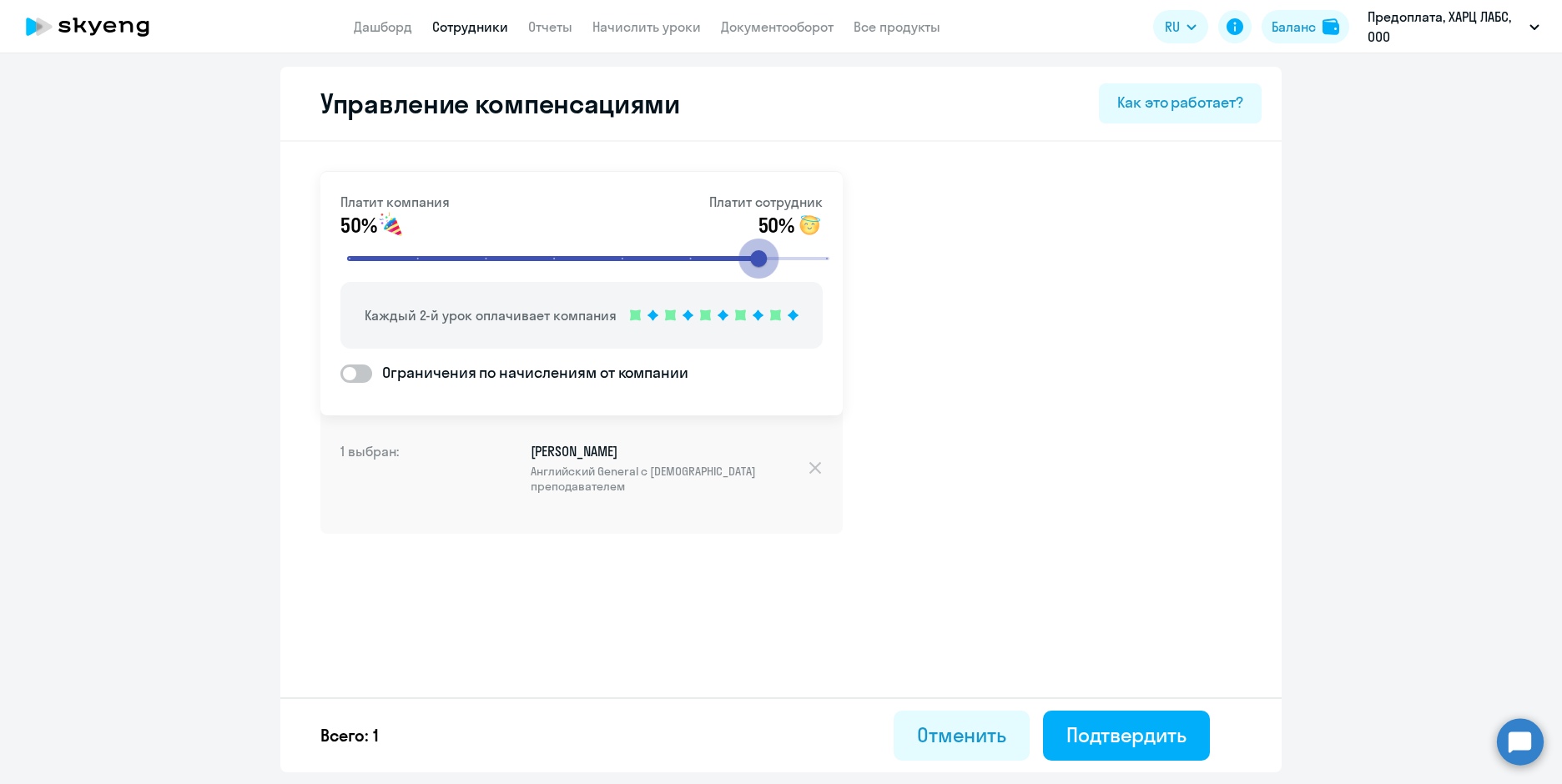
drag, startPoint x: 548, startPoint y: 256, endPoint x: 727, endPoint y: 243, distance: 179.5
click at [727, 243] on input "range" at bounding box center [589, 258] width 518 height 36
drag, startPoint x: 756, startPoint y: 254, endPoint x: 789, endPoint y: 255, distance: 33.0
click at [789, 255] on input "range" at bounding box center [589, 258] width 518 height 36
drag, startPoint x: 763, startPoint y: 257, endPoint x: 780, endPoint y: 260, distance: 17.3
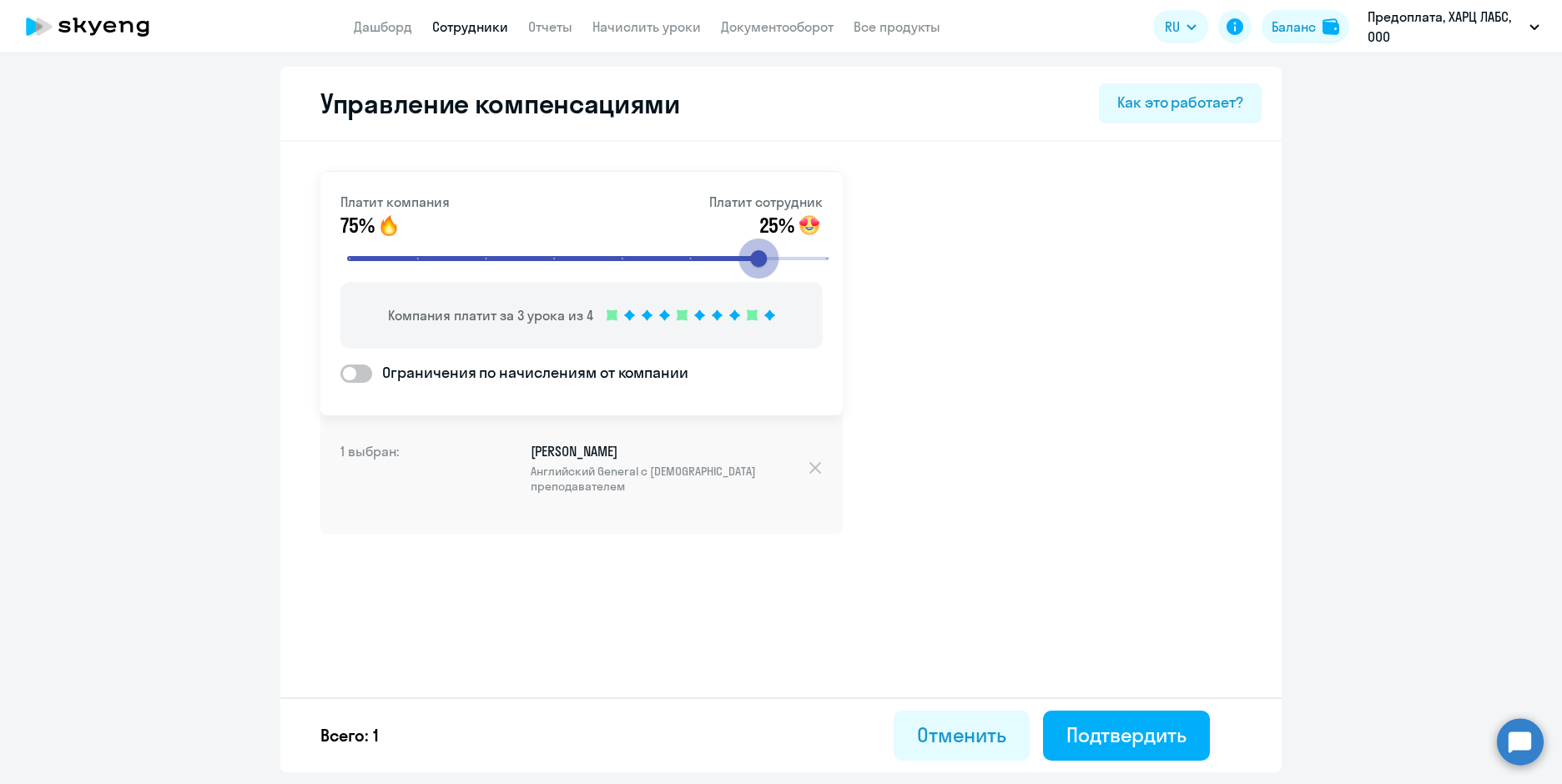
click at [780, 260] on input "range" at bounding box center [589, 258] width 518 height 36
drag, startPoint x: 784, startPoint y: 254, endPoint x: 800, endPoint y: 255, distance: 16.0
click at [801, 255] on input "range" at bounding box center [589, 258] width 518 height 36
type input "8"
click at [817, 254] on input "range" at bounding box center [589, 258] width 518 height 36
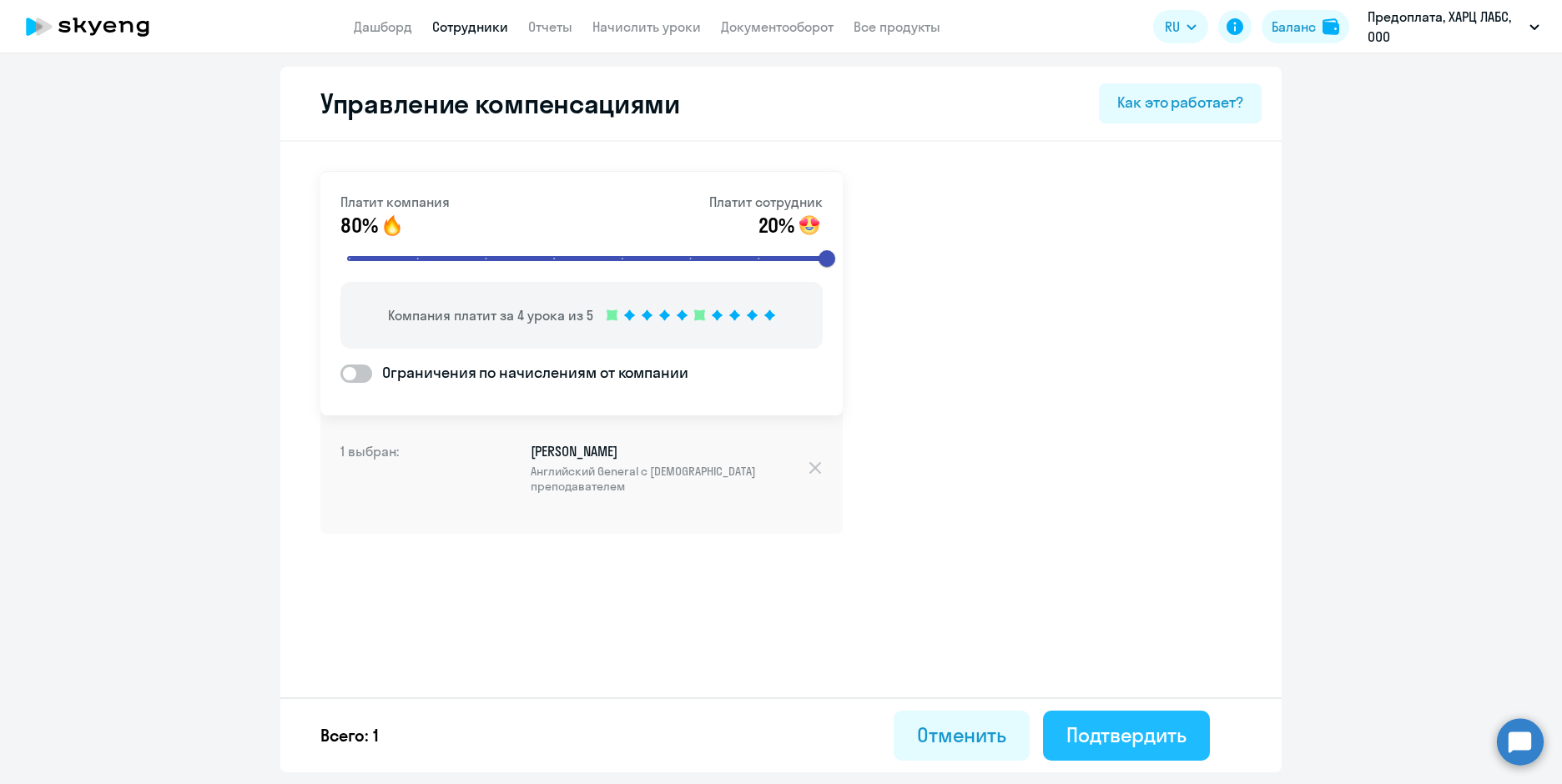
click at [1113, 748] on button "Подтвердить" at bounding box center [1126, 735] width 167 height 50
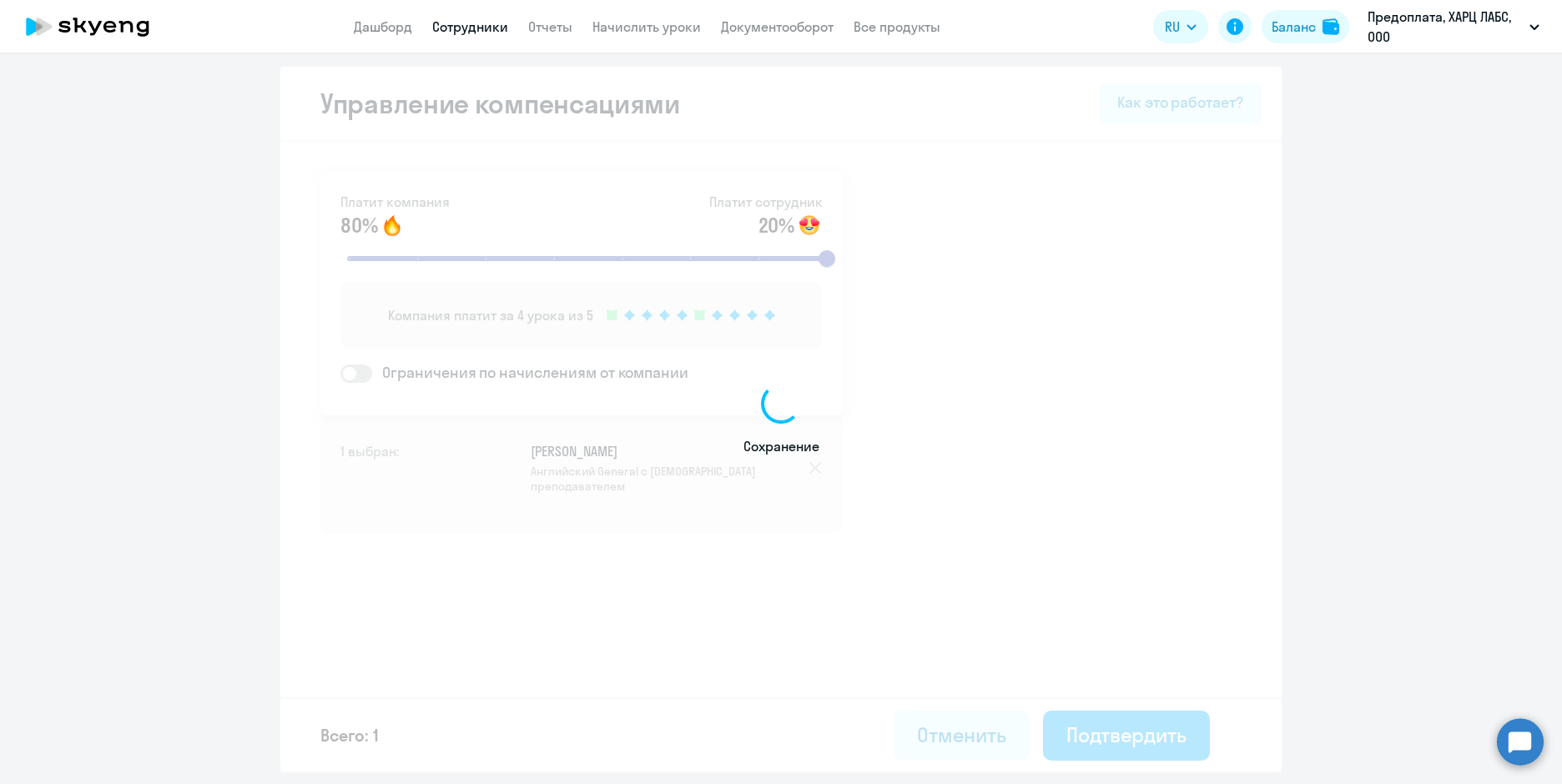
select select "30"
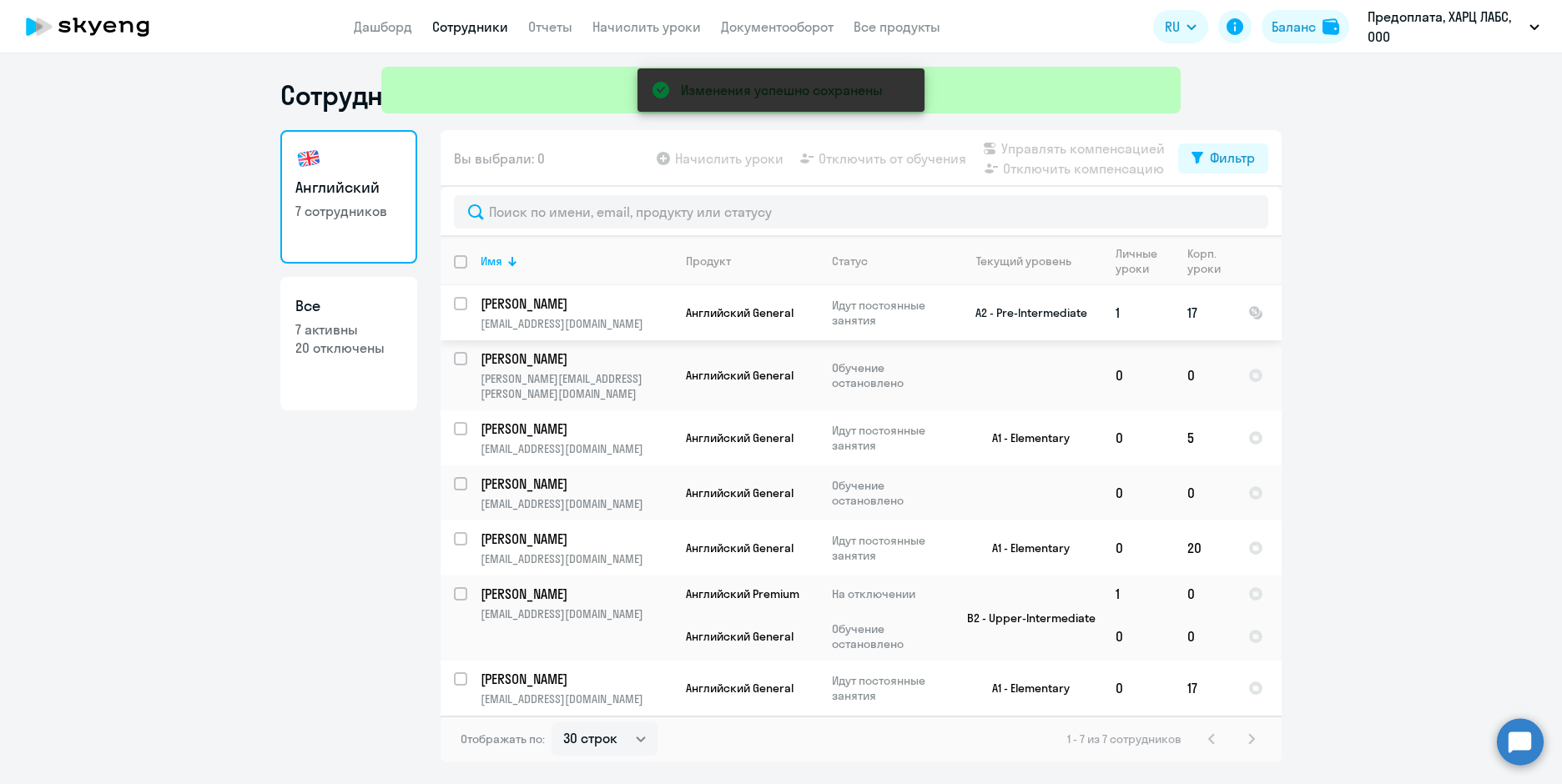
click at [463, 302] on input "select row 22667526" at bounding box center [470, 313] width 33 height 33
checkbox input "true"
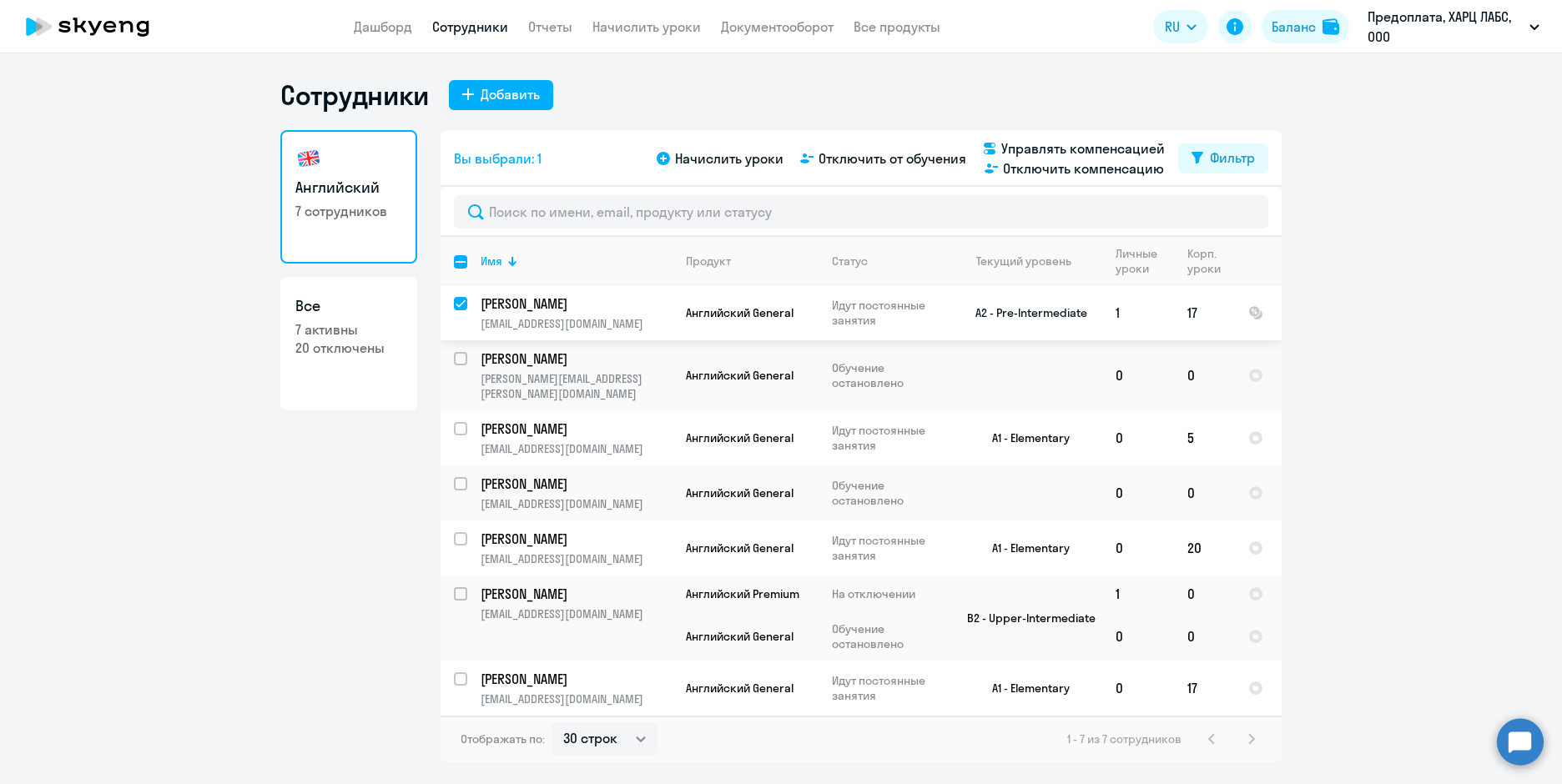
click at [538, 302] on p "[PERSON_NAME]" at bounding box center [575, 304] width 189 height 19
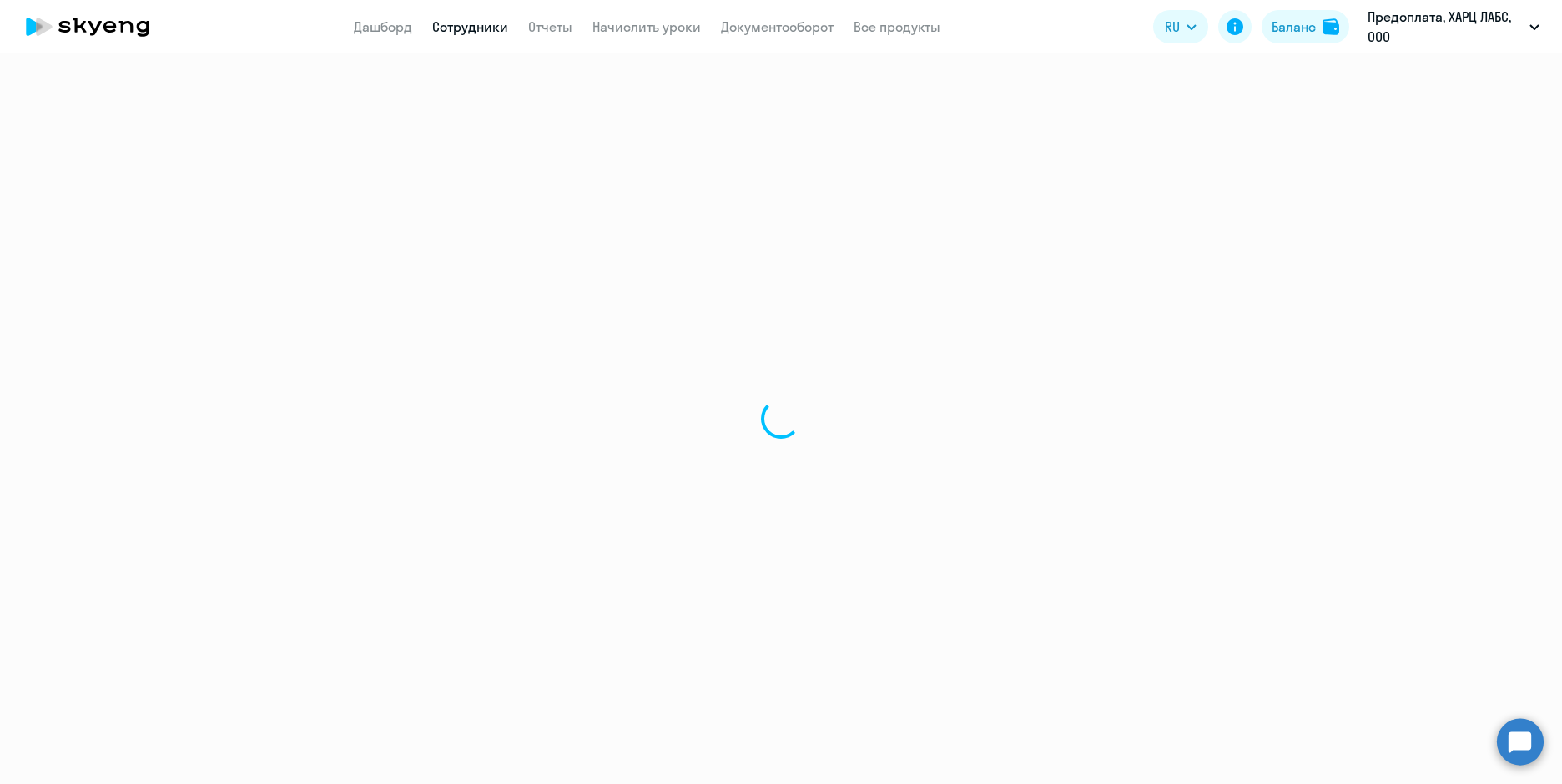
select select "english"
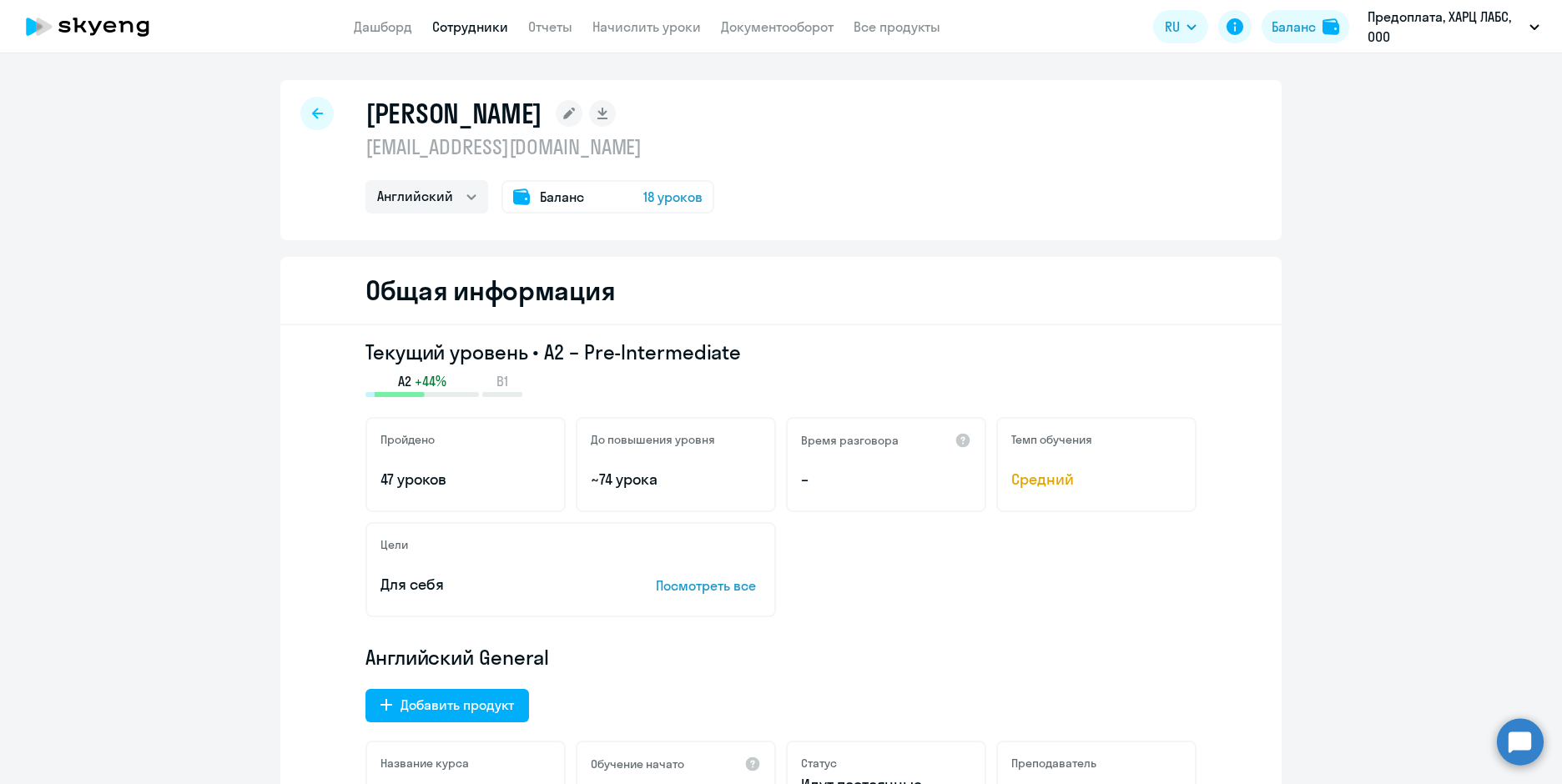
click at [580, 199] on div "Баланс 18 уроков" at bounding box center [608, 196] width 213 height 33
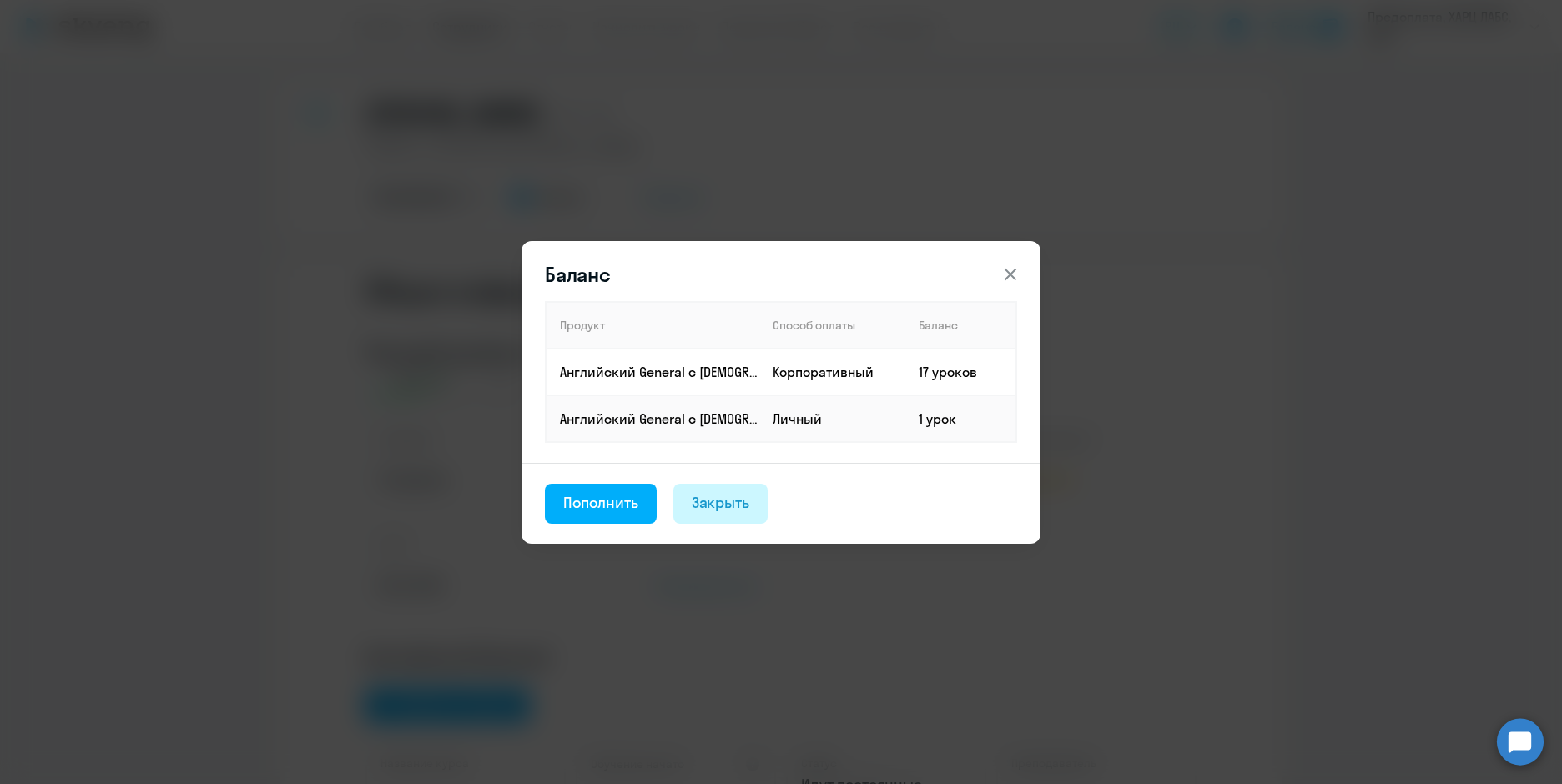
click at [722, 513] on div "Закрыть" at bounding box center [721, 503] width 58 height 22
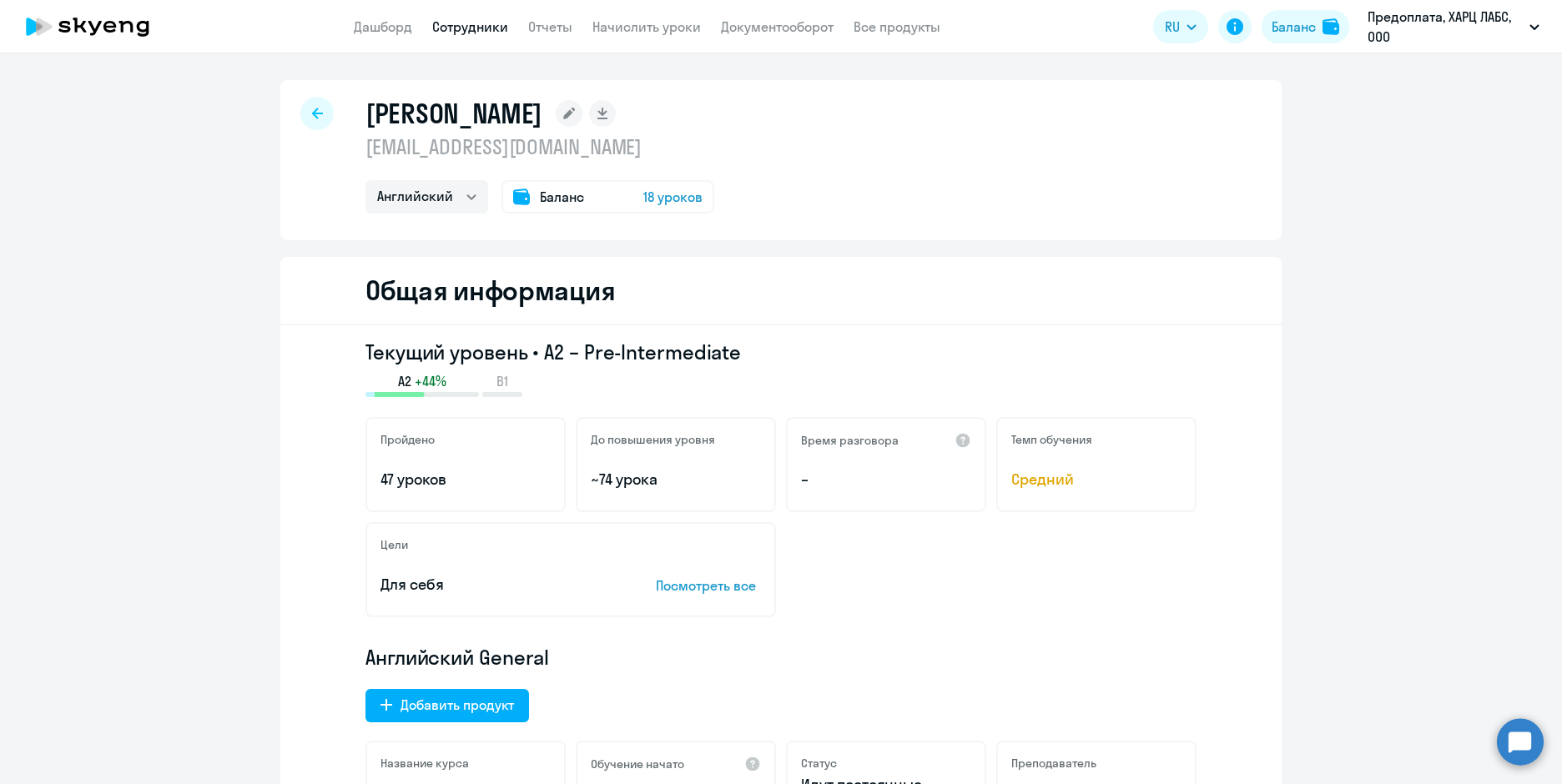
click at [313, 106] on div at bounding box center [316, 112] width 33 height 33
select select "30"
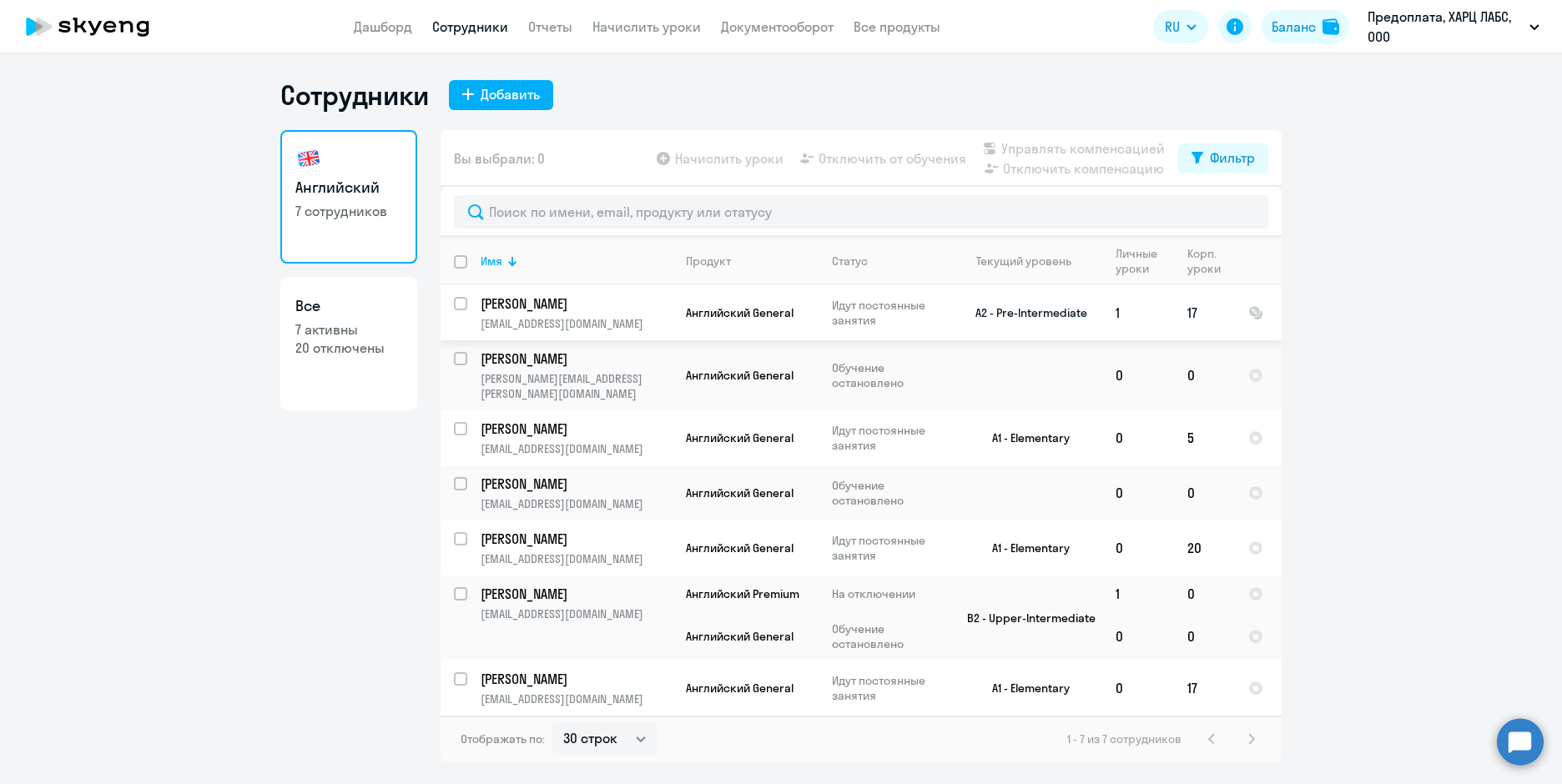
click at [462, 304] on input "select row 22667526" at bounding box center [470, 313] width 33 height 33
checkbox input "true"
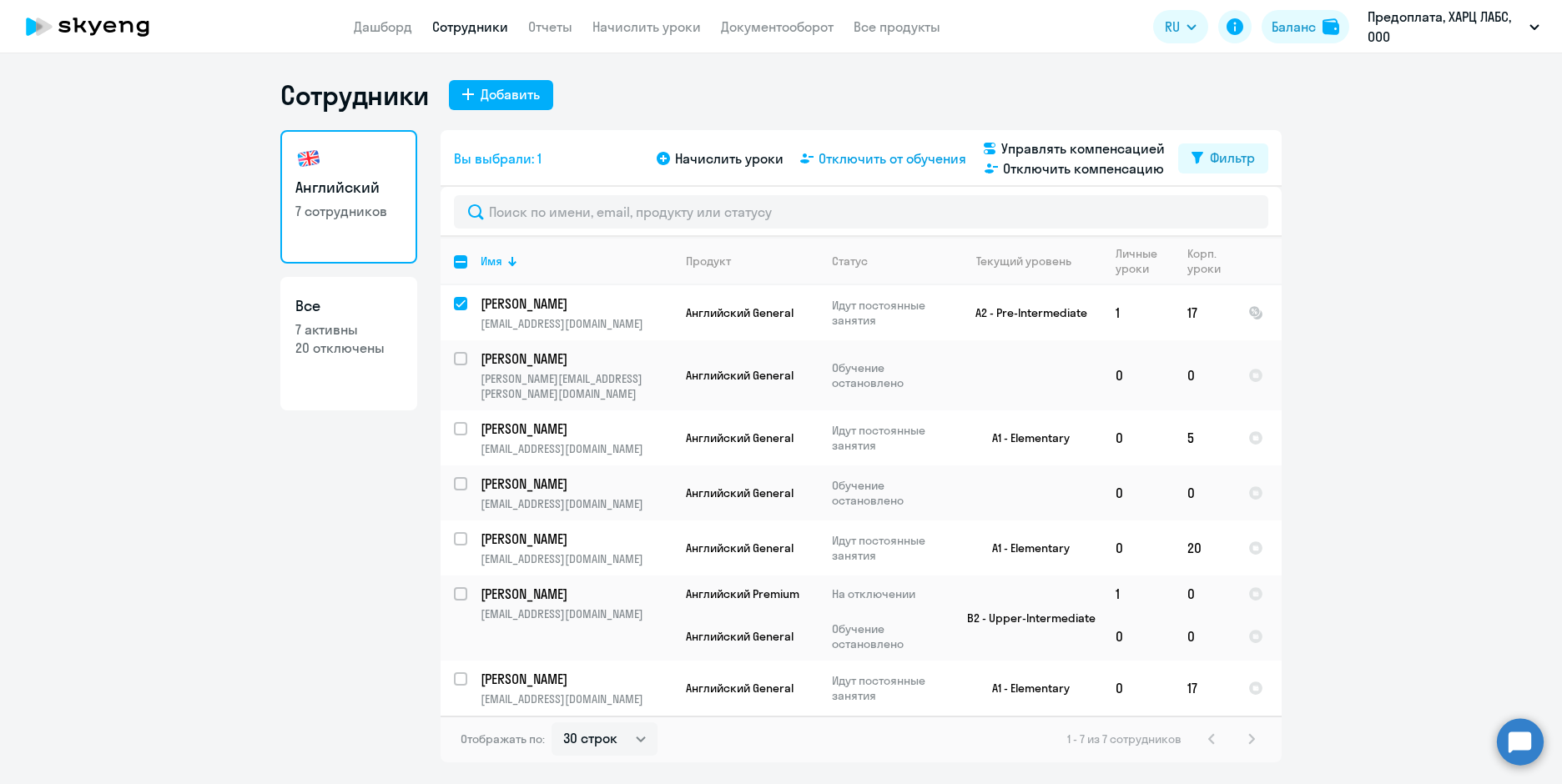
click at [848, 164] on span "Отключить от обучения" at bounding box center [893, 159] width 148 height 20
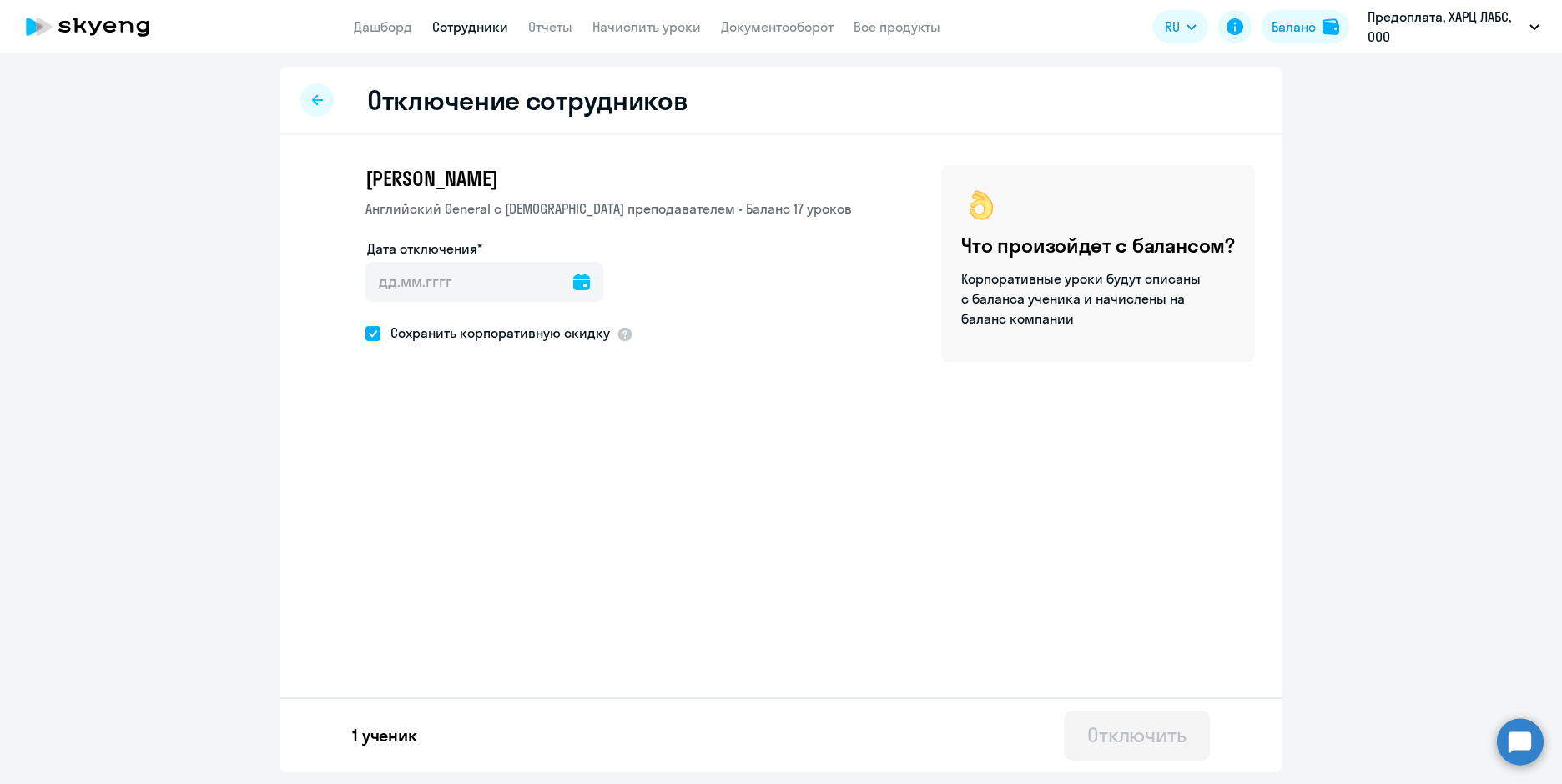
click at [574, 282] on icon at bounding box center [582, 282] width 17 height 17
click at [562, 474] on span "16" at bounding box center [556, 476] width 30 height 30
type input "[DATE]"
click at [1148, 743] on div "Отключить" at bounding box center [1136, 735] width 99 height 27
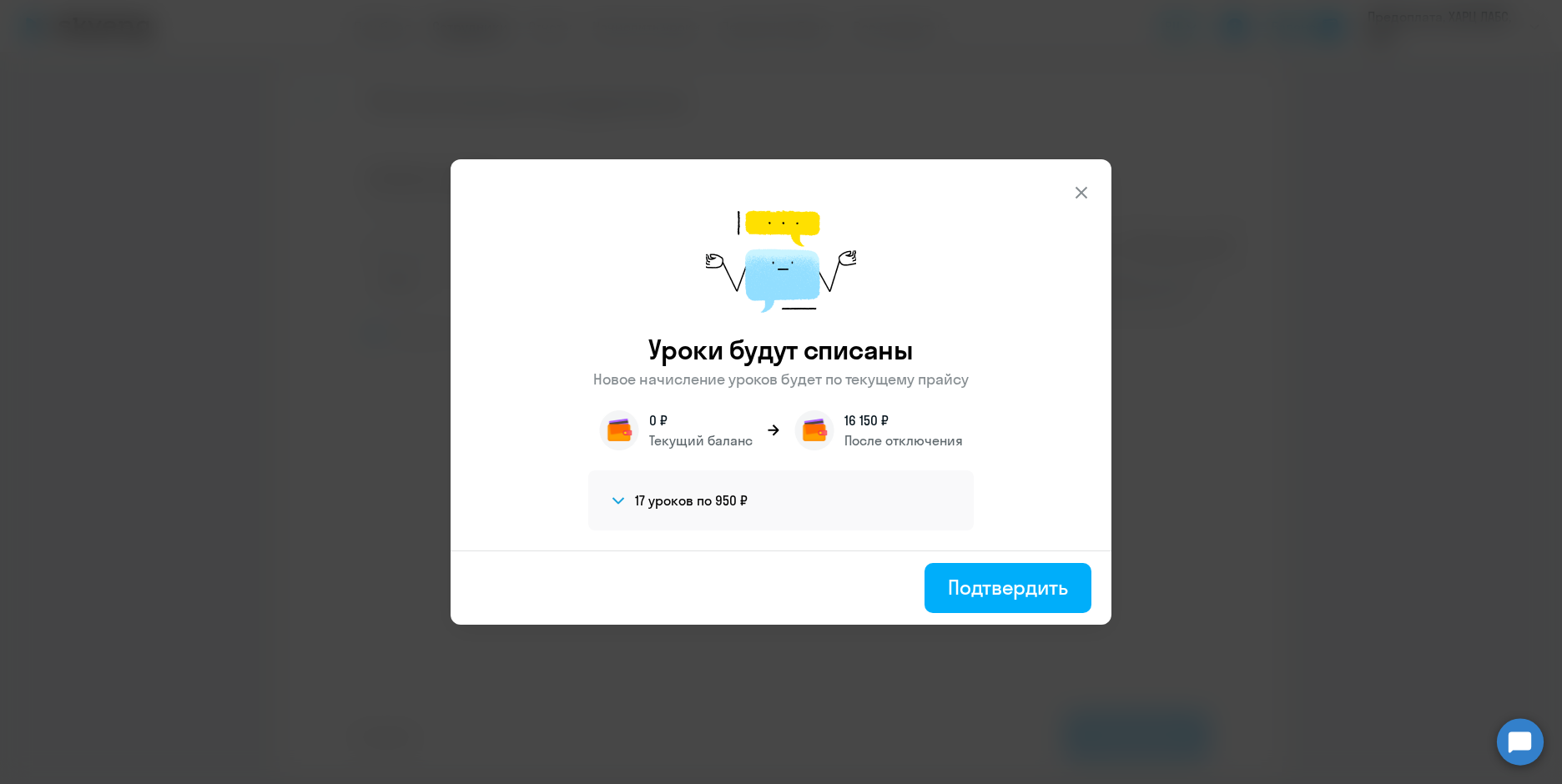
click at [764, 502] on section "17 уроков по 950 ₽" at bounding box center [779, 501] width 342 height 20
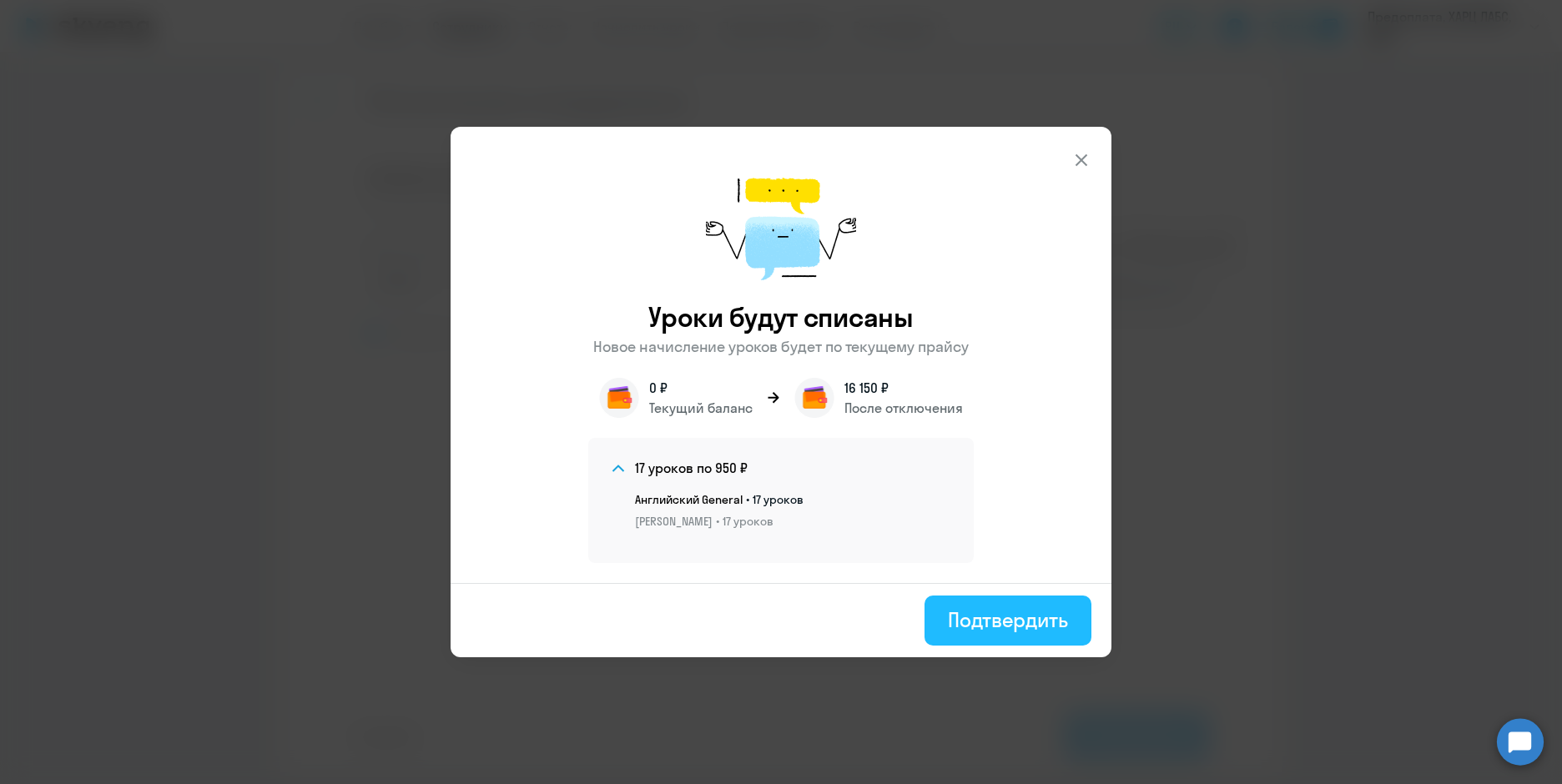
click at [1008, 628] on div "Подтвердить" at bounding box center [1008, 620] width 120 height 27
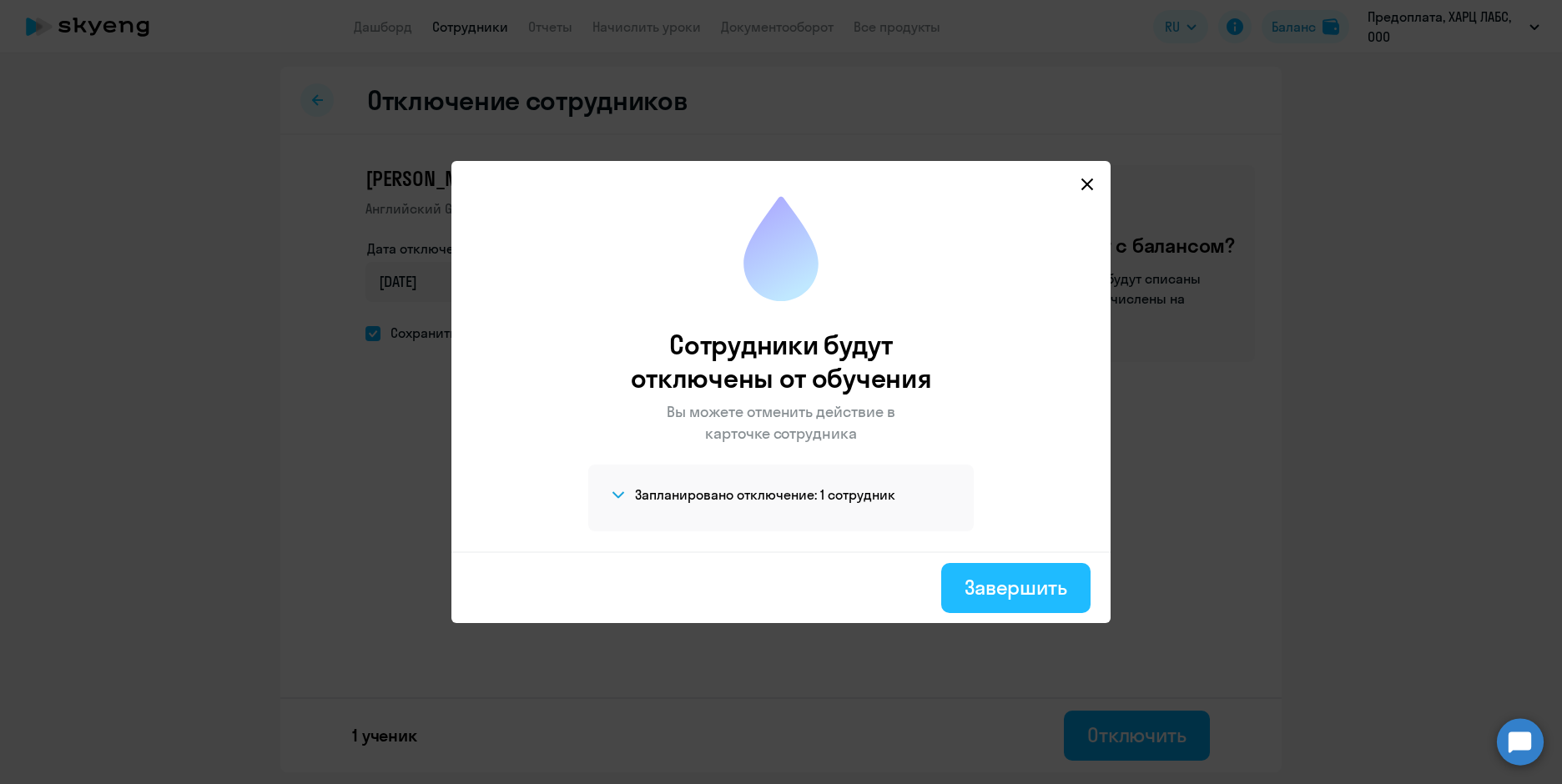
click at [991, 592] on div "Завершить" at bounding box center [1015, 588] width 102 height 27
select select "30"
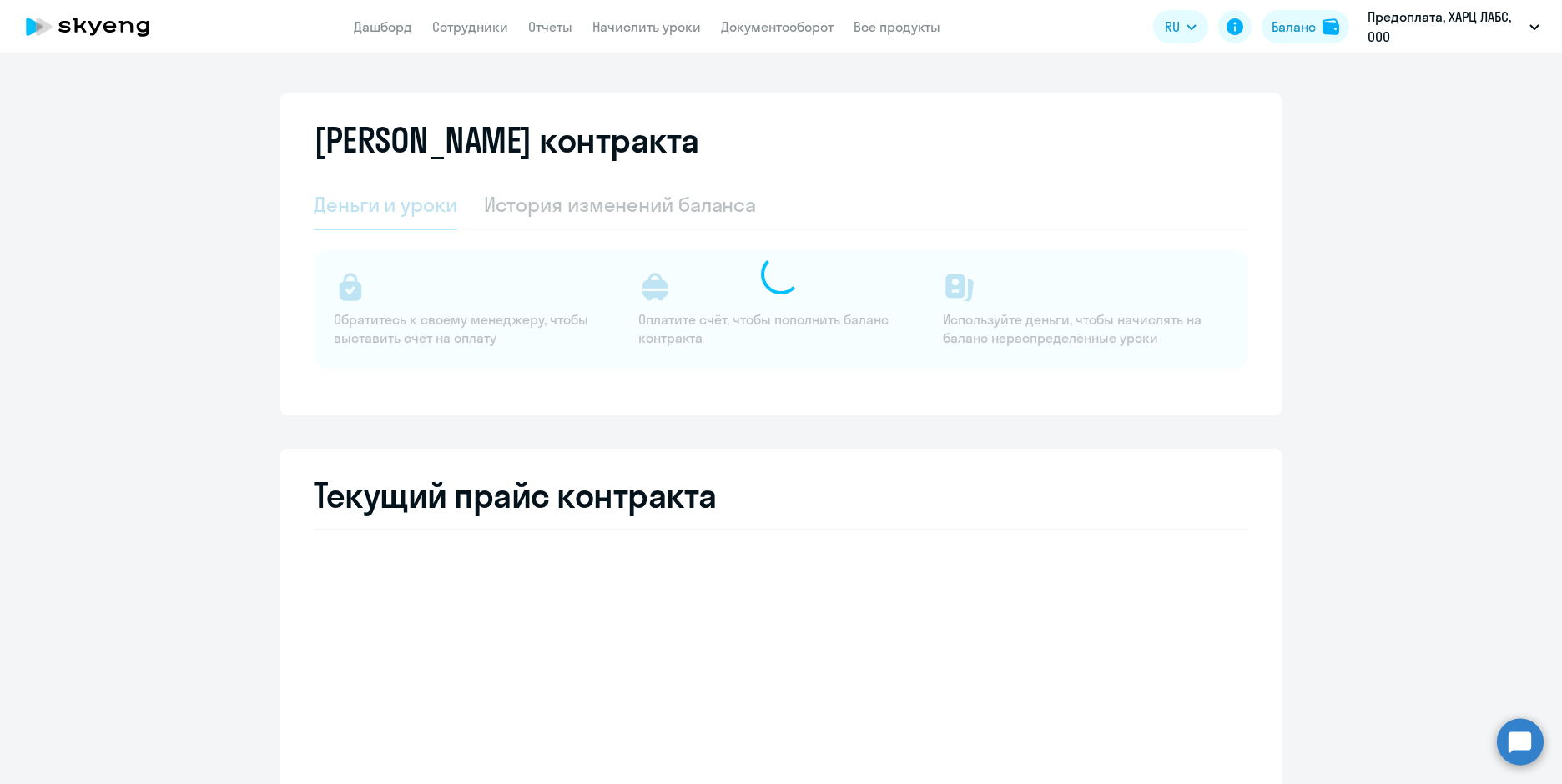
select select "english_adult_not_native_speaker"
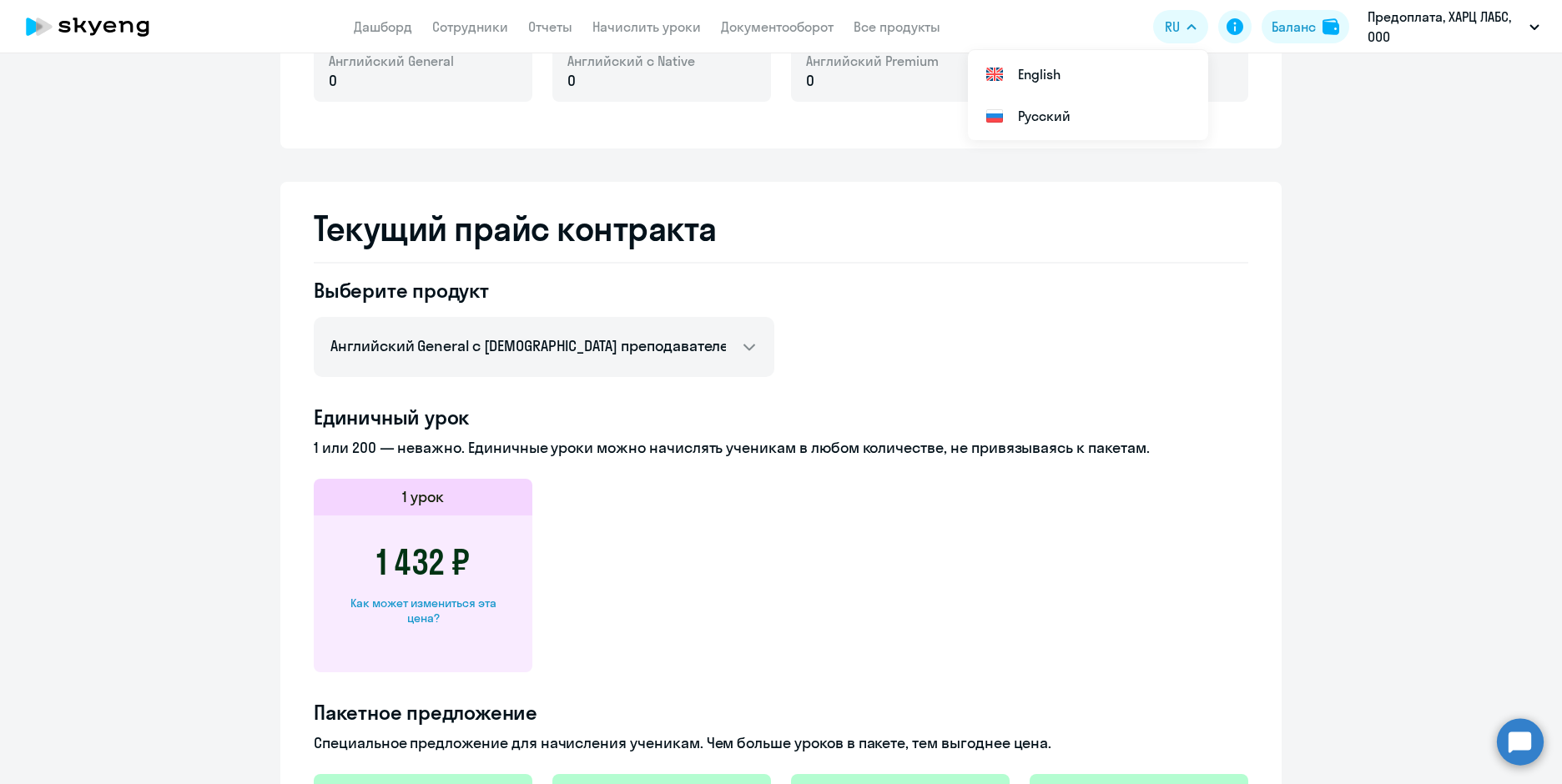
scroll to position [178, 0]
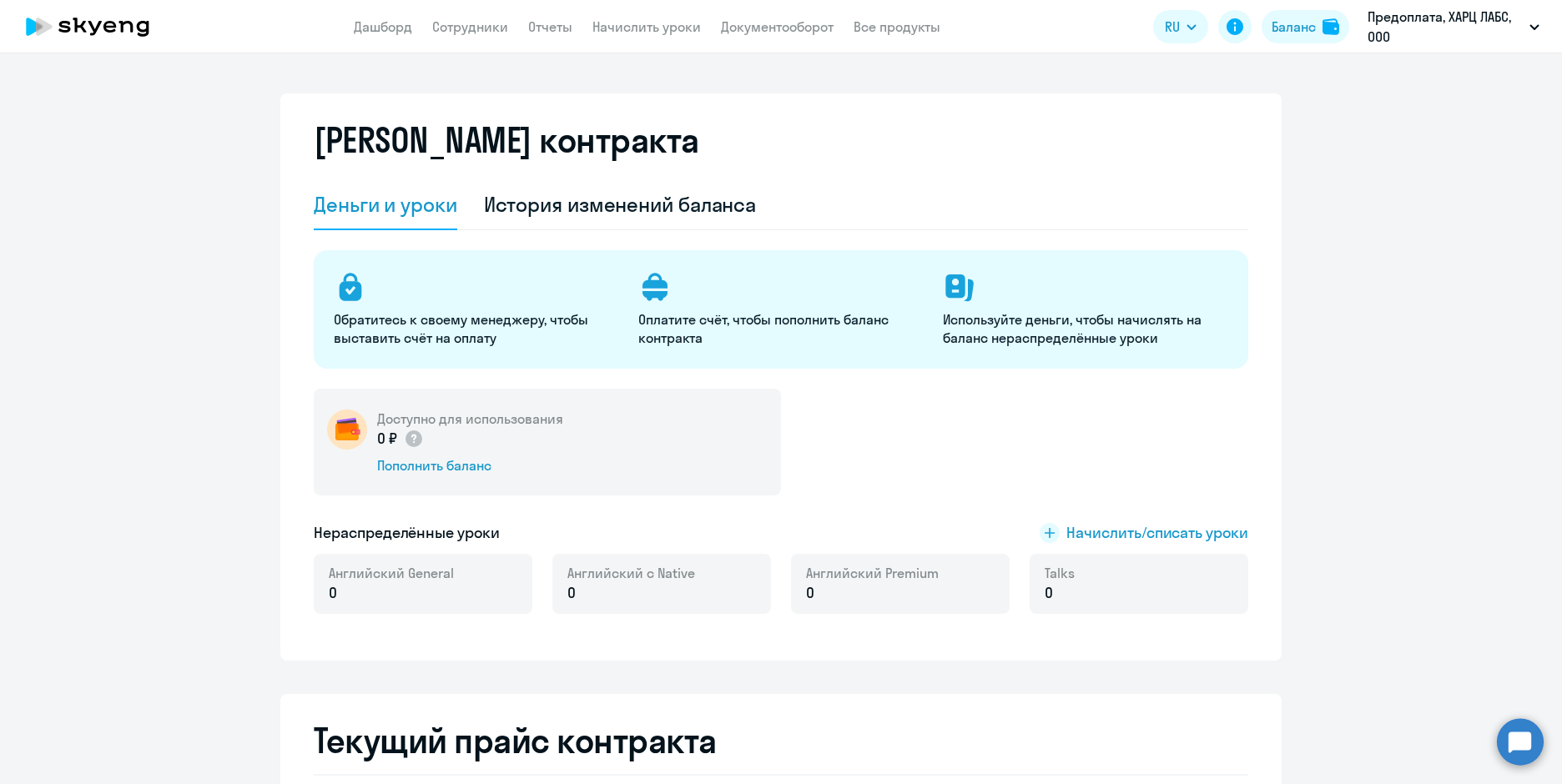
select select "english_adult_not_native_speaker"
click at [662, 202] on div "История изменений баланса" at bounding box center [620, 205] width 273 height 27
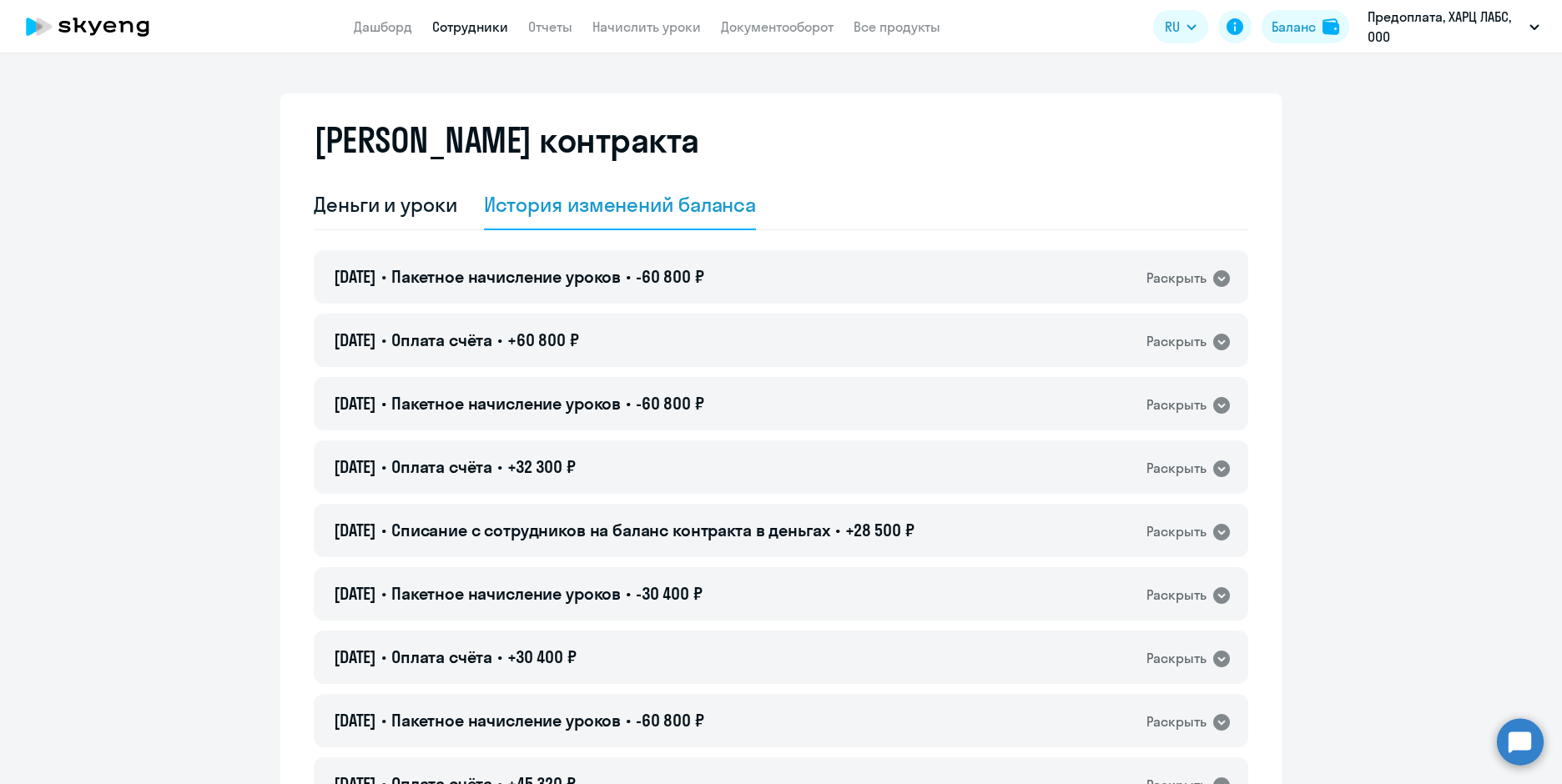
click at [482, 29] on link "Сотрудники" at bounding box center [470, 27] width 76 height 17
select select "30"
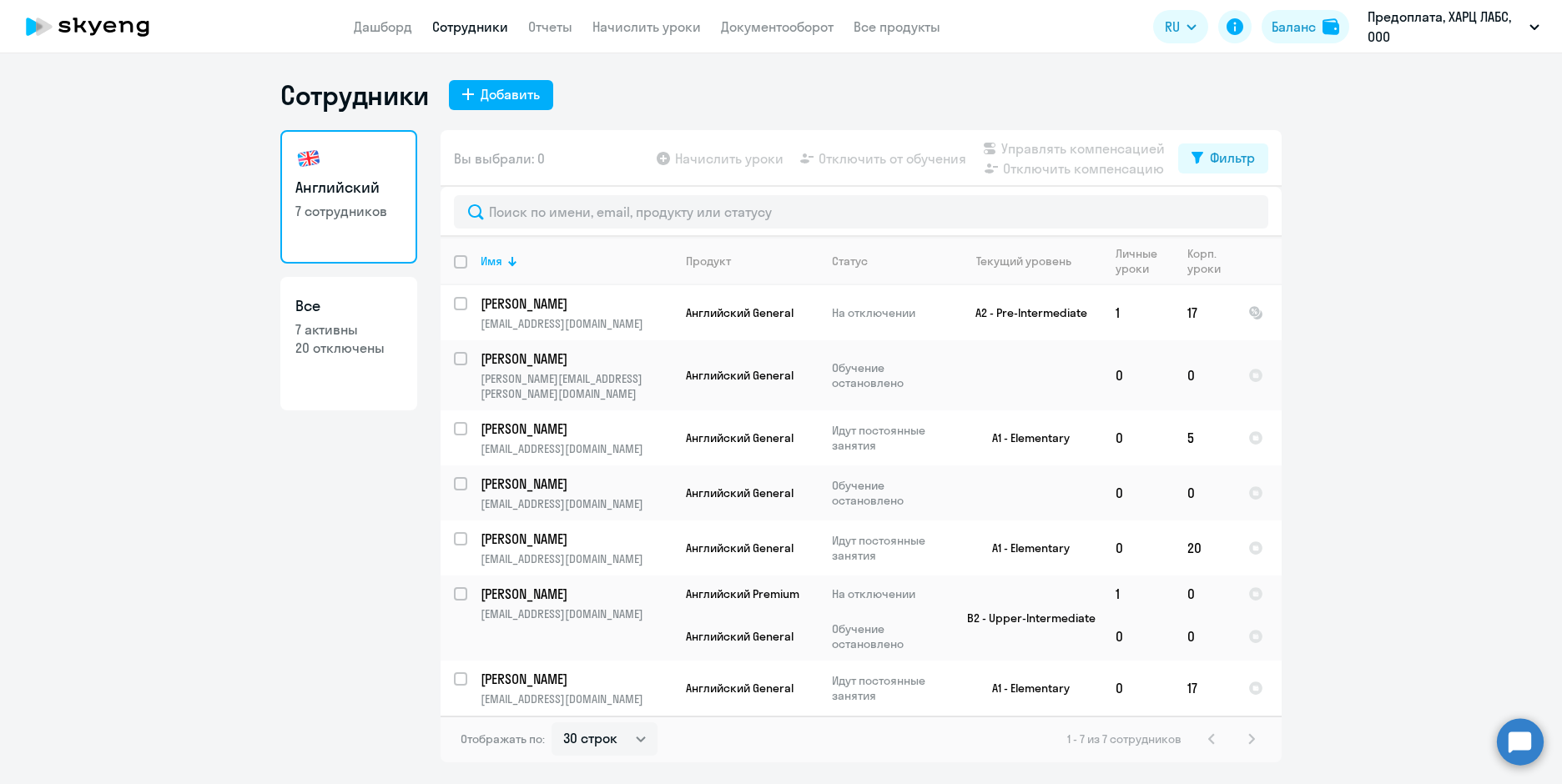
click at [657, 10] on app-header "Дашборд Сотрудники Отчеты Начислить уроки Документооборот Все продукты Дашборд …" at bounding box center [781, 26] width 1562 height 53
click at [664, 22] on link "Начислить уроки" at bounding box center [646, 27] width 108 height 17
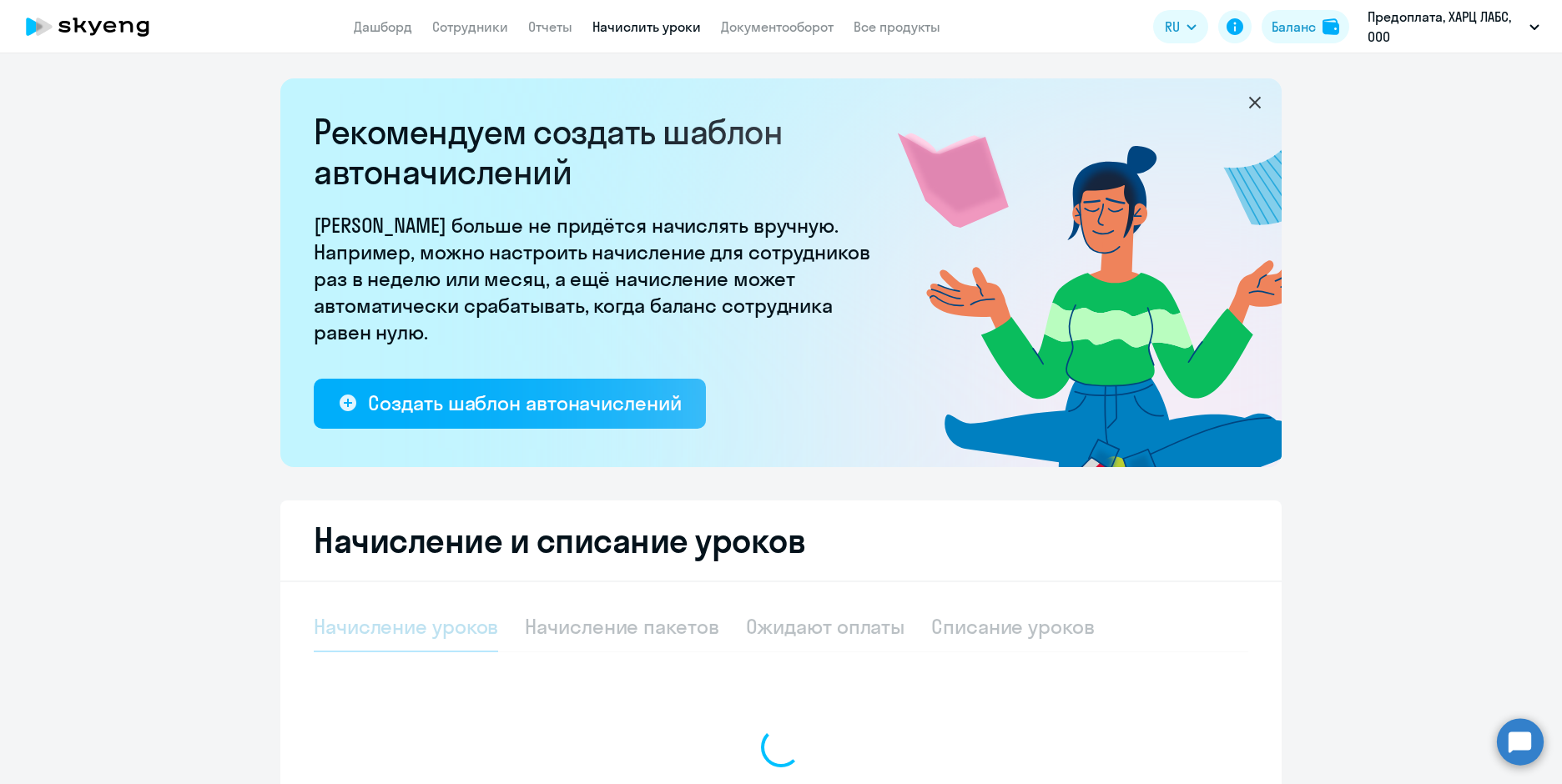
select select "10"
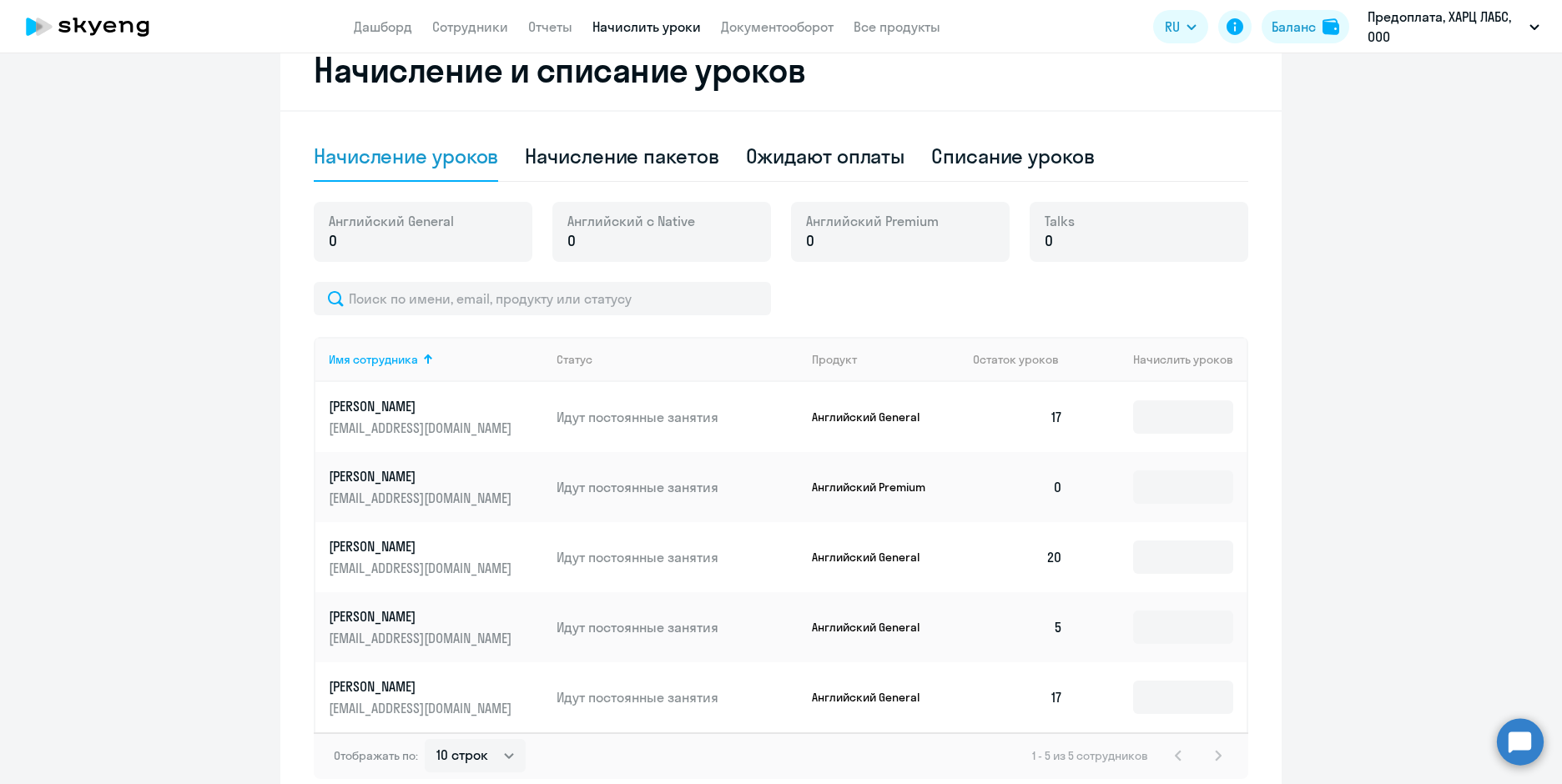
scroll to position [501, 0]
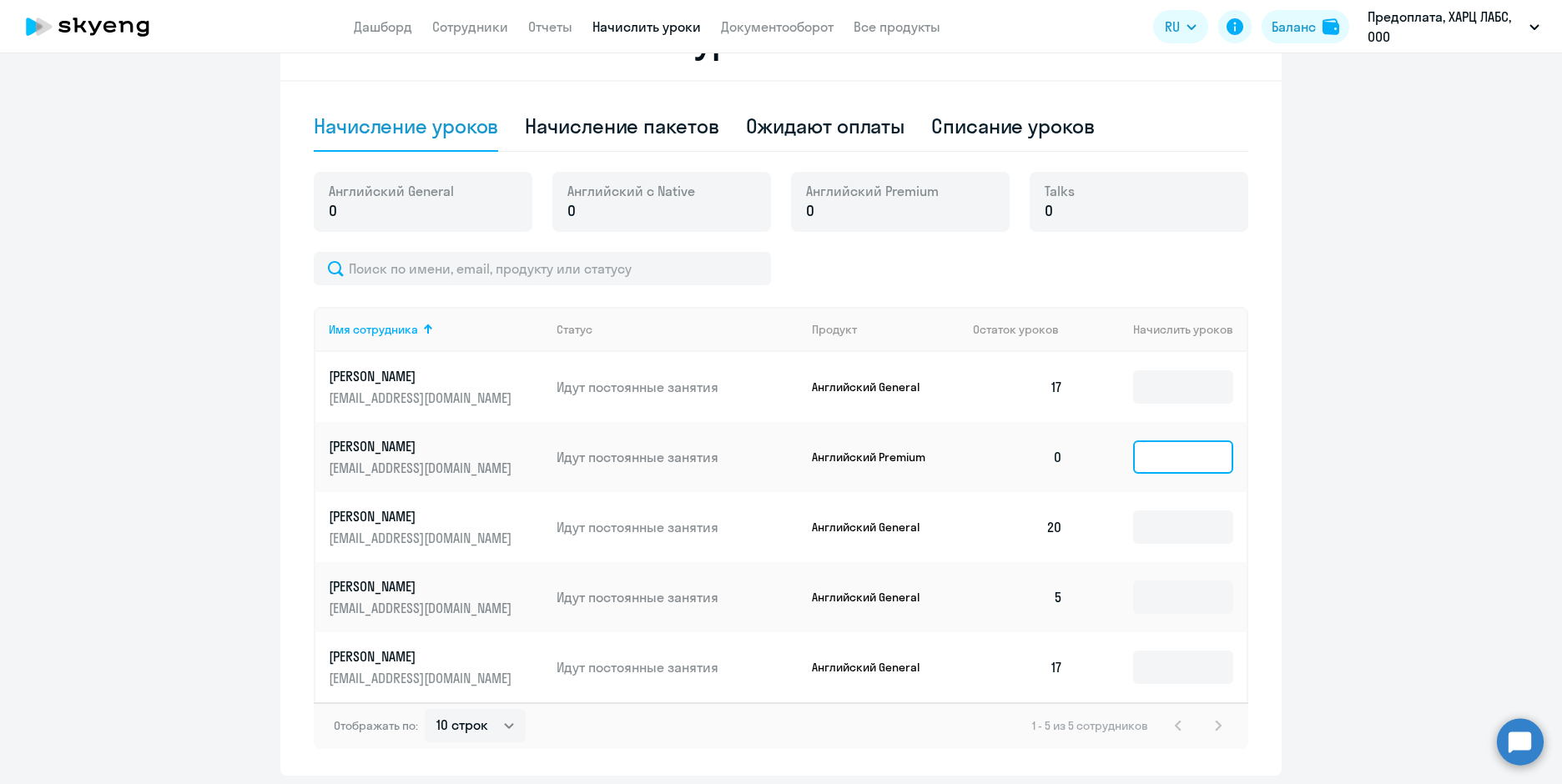
click at [1207, 458] on input at bounding box center [1183, 457] width 100 height 33
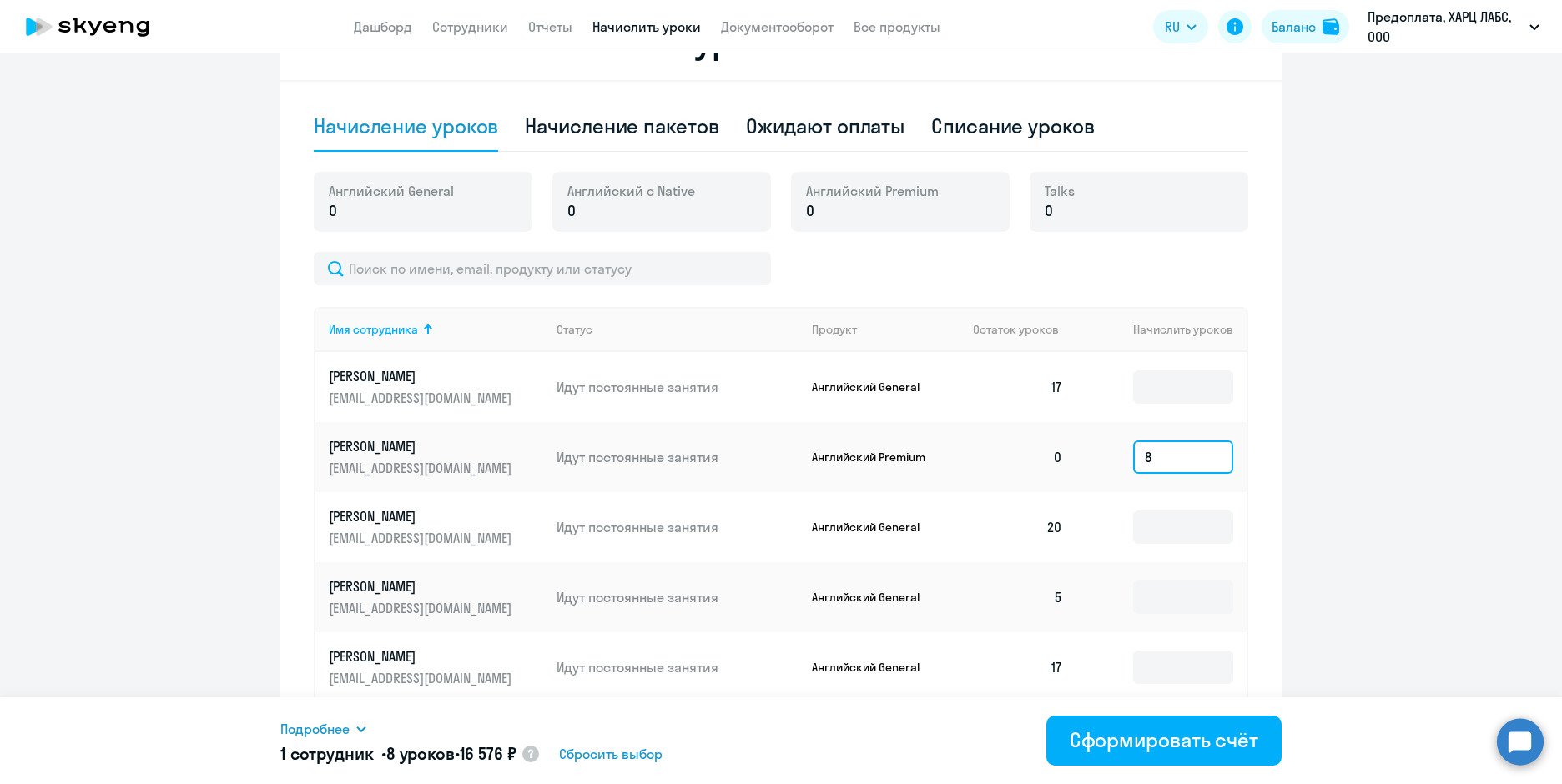
drag, startPoint x: 1207, startPoint y: 458, endPoint x: 1130, endPoint y: 471, distance: 78.1
click at [1133, 471] on input "8" at bounding box center [1183, 457] width 100 height 33
type input "7"
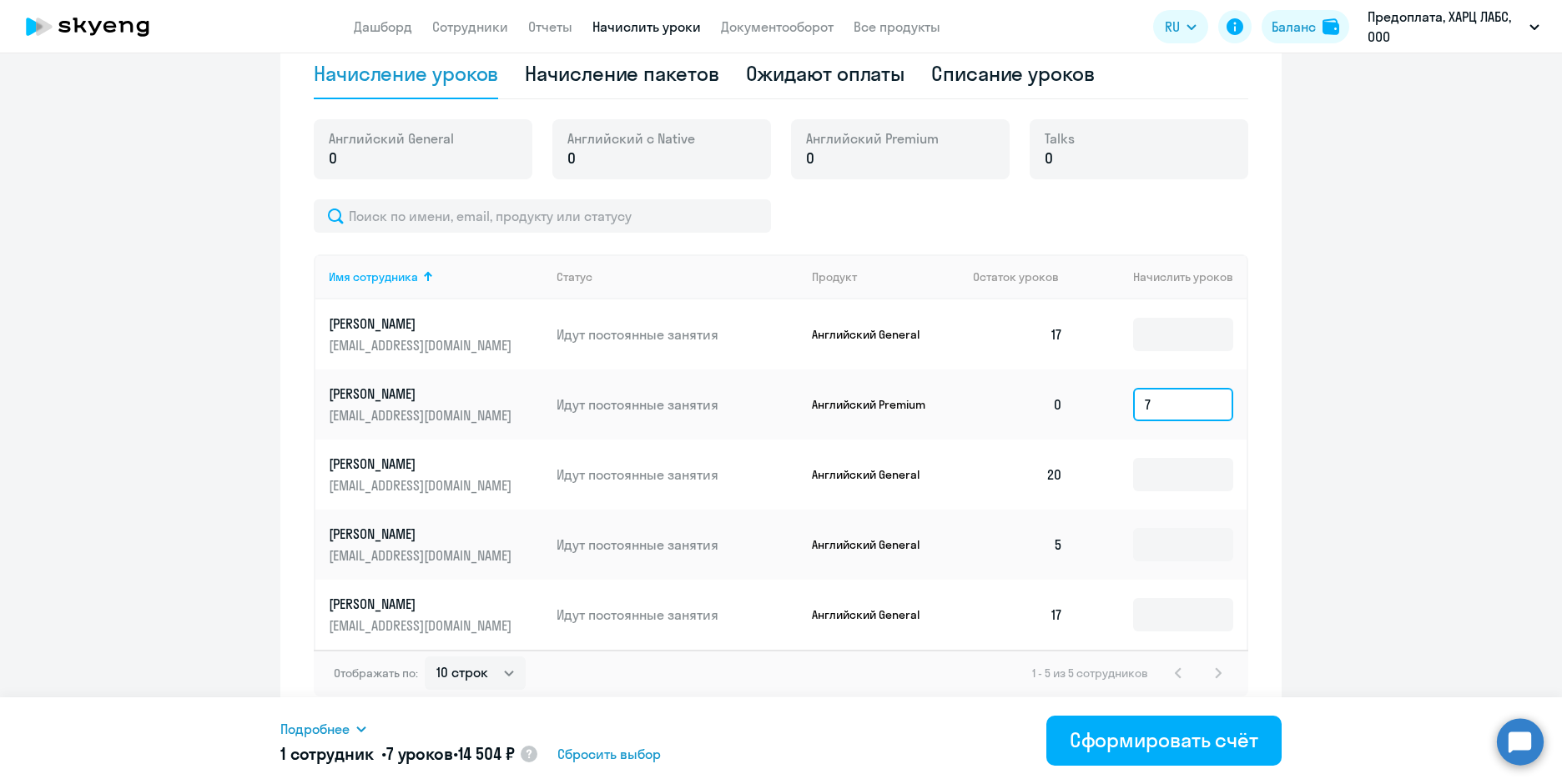
scroll to position [578, 0]
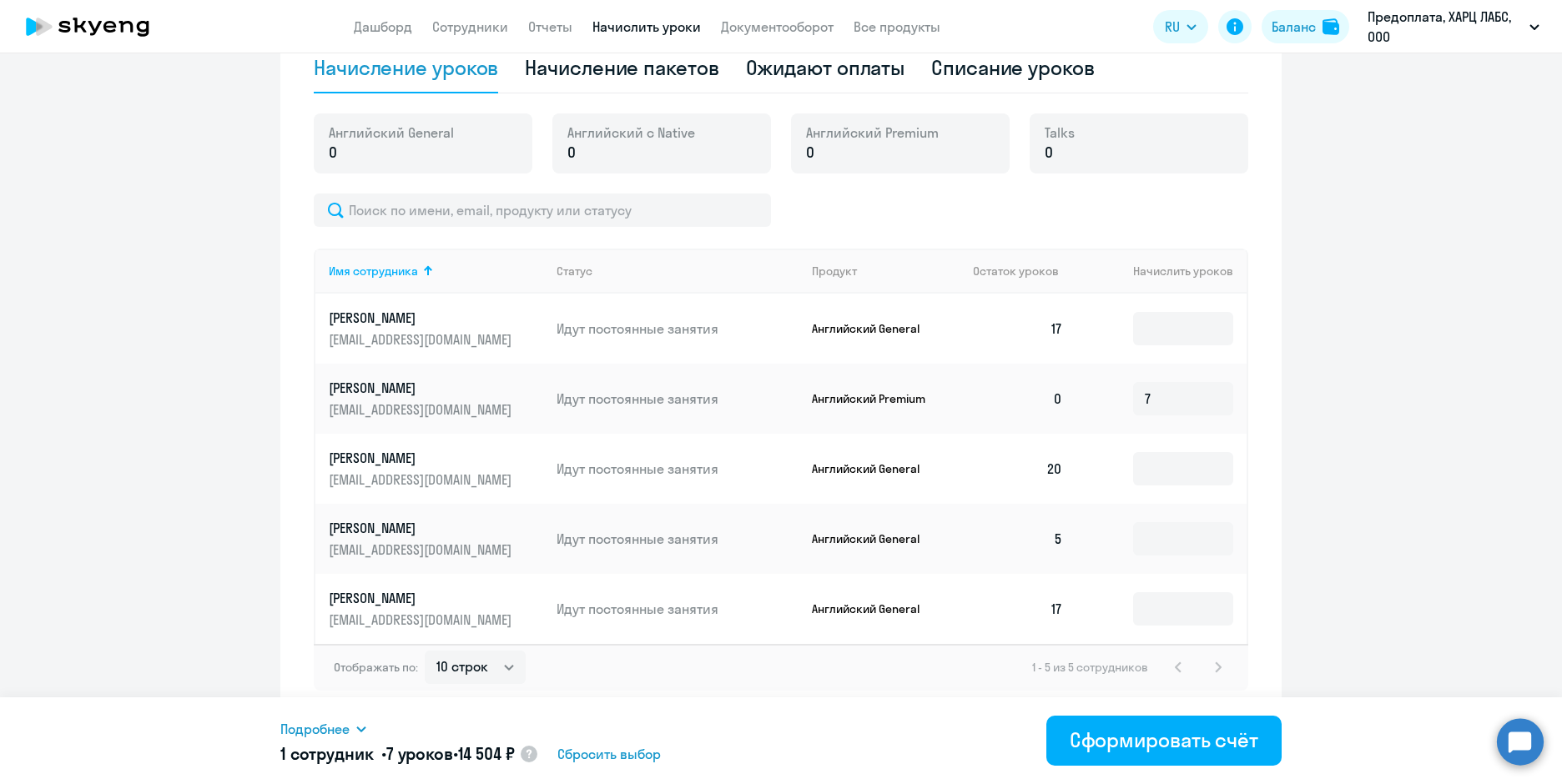
drag, startPoint x: 479, startPoint y: 754, endPoint x: 520, endPoint y: 755, distance: 41.0
click at [515, 755] on span "14 504 ₽" at bounding box center [486, 754] width 57 height 21
copy span "14 504"
